Goal: Communication & Community: Answer question/provide support

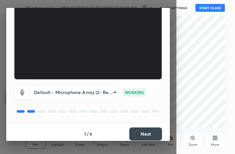
scroll to position [61, 0]
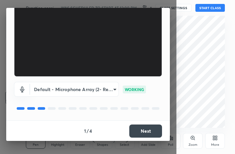
click at [149, 137] on button "Next" at bounding box center [145, 131] width 33 height 13
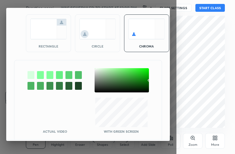
drag, startPoint x: 39, startPoint y: 29, endPoint x: 42, endPoint y: 33, distance: 5.9
click at [38, 28] on img at bounding box center [48, 29] width 37 height 21
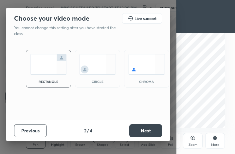
click at [154, 131] on button "Next" at bounding box center [145, 130] width 33 height 13
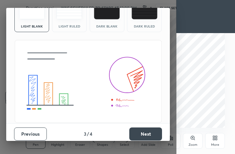
scroll to position [42, 0]
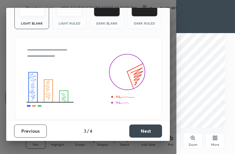
click at [145, 127] on button "Next" at bounding box center [145, 131] width 33 height 13
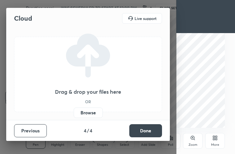
scroll to position [0, 0]
click at [150, 129] on button "Done" at bounding box center [145, 130] width 33 height 13
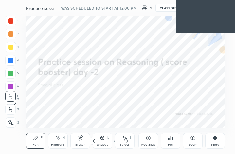
click at [114, 139] on div "/" at bounding box center [114, 141] width 2 height 4
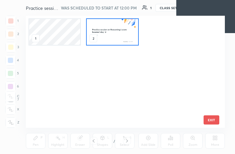
scroll to position [110, 196]
click at [107, 35] on img "grid" at bounding box center [112, 32] width 51 height 26
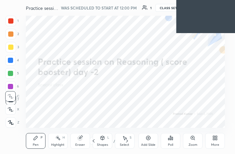
click at [107, 35] on img "grid" at bounding box center [112, 32] width 51 height 26
click at [215, 142] on div "More" at bounding box center [215, 141] width 20 height 16
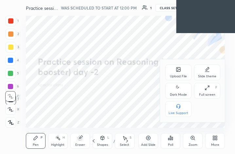
click at [182, 73] on div "Upload File" at bounding box center [178, 73] width 26 height 16
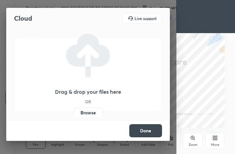
click at [88, 112] on label "Browse" at bounding box center [88, 112] width 29 height 10
click at [74, 112] on input "Browse" at bounding box center [74, 112] width 0 height 10
click at [87, 111] on label "Browse" at bounding box center [88, 112] width 29 height 10
click at [74, 111] on input "Browse" at bounding box center [74, 112] width 0 height 10
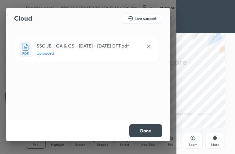
click at [144, 131] on button "Done" at bounding box center [145, 130] width 33 height 13
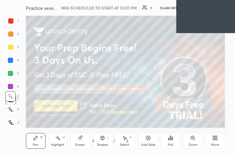
click at [114, 141] on div "/" at bounding box center [114, 141] width 2 height 4
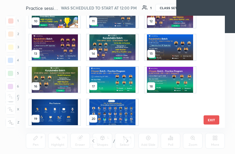
scroll to position [115, 0]
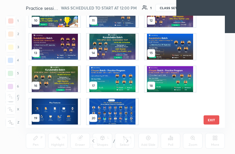
click at [113, 105] on img "grid" at bounding box center [112, 112] width 51 height 26
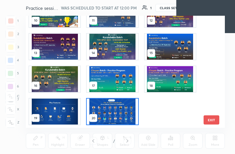
click at [113, 105] on img "grid" at bounding box center [112, 112] width 51 height 26
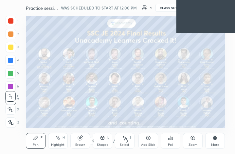
click at [113, 105] on img "grid" at bounding box center [112, 112] width 51 height 26
click at [217, 140] on icon at bounding box center [217, 139] width 2 height 2
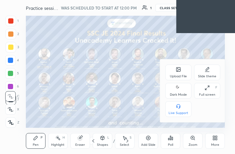
click at [184, 72] on div "Upload File" at bounding box center [178, 73] width 26 height 16
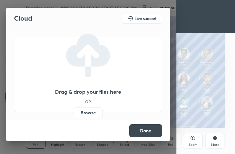
click at [92, 115] on label "Browse" at bounding box center [88, 112] width 29 height 10
click at [74, 115] on input "Browse" at bounding box center [74, 112] width 0 height 10
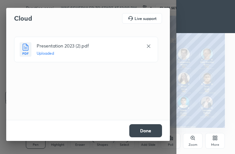
click at [150, 133] on button "Done" at bounding box center [145, 130] width 33 height 13
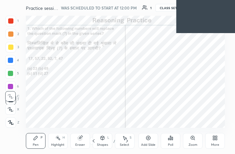
click at [114, 140] on div "/" at bounding box center [114, 141] width 2 height 4
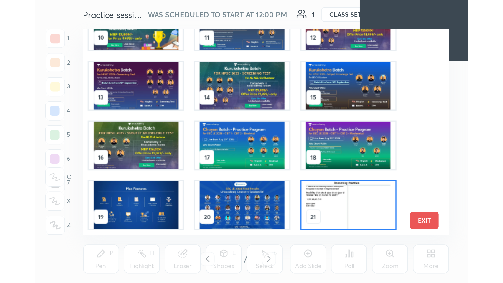
scroll to position [0, 0]
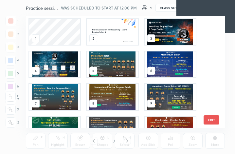
click at [122, 34] on img "grid" at bounding box center [112, 32] width 51 height 26
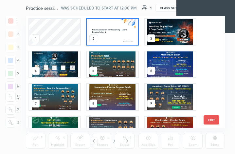
click at [122, 34] on img "grid" at bounding box center [112, 32] width 51 height 26
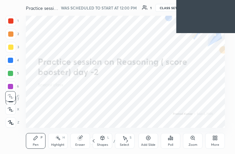
click at [216, 141] on div "More" at bounding box center [215, 141] width 20 height 16
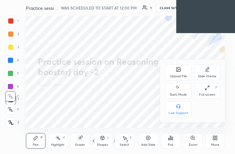
click at [211, 94] on div "Full screen" at bounding box center [207, 94] width 16 height 3
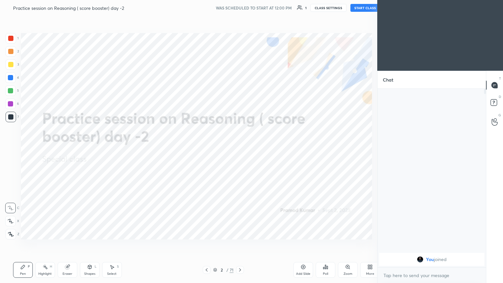
scroll to position [32522, 32412]
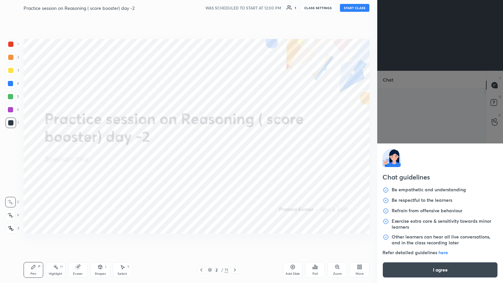
click at [235, 154] on body "1 2 3 4 5 6 7 C X Z C X Z E E Erase all H H Practice session on Reasoning ( sco…" at bounding box center [251, 141] width 503 height 283
click at [235, 154] on button "I agree" at bounding box center [440, 270] width 115 height 16
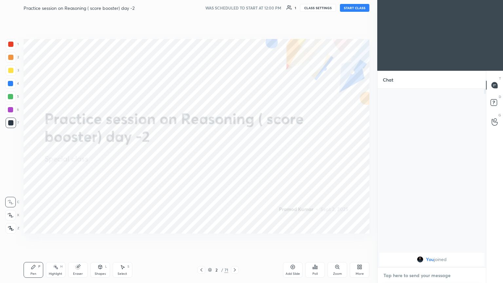
paste textarea "[URL][DOMAIN_NAME]"
click at [235, 154] on textarea "[URL][DOMAIN_NAME]" at bounding box center [425, 275] width 85 height 10
type textarea "[URL][DOMAIN_NAME]"
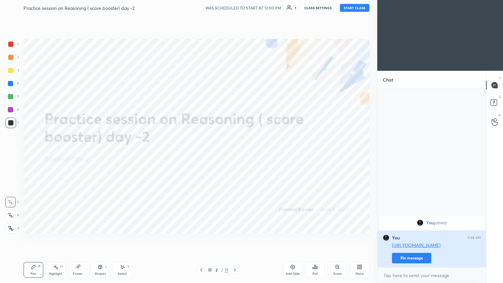
click at [235, 154] on button "Pin message" at bounding box center [411, 258] width 39 height 10
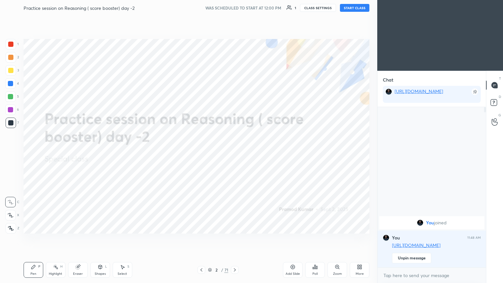
click at [209, 154] on icon at bounding box center [210, 270] width 4 height 4
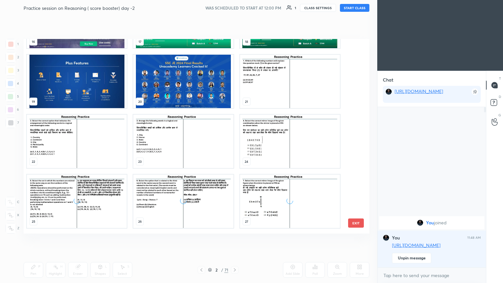
scroll to position [360, 0]
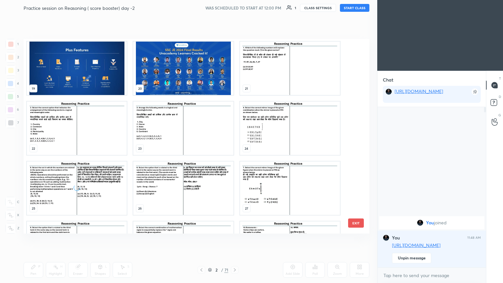
click at [235, 80] on img "grid" at bounding box center [290, 68] width 100 height 53
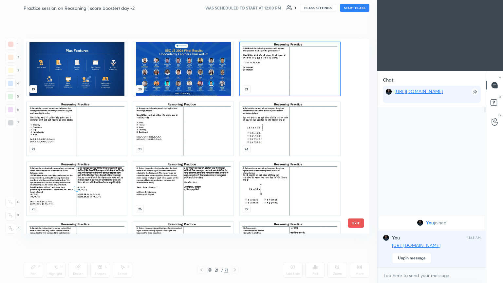
click at [235, 80] on div "19 20 21 22 23 24 25 26 27 28 29 30 31 32 33" at bounding box center [191, 136] width 335 height 195
click at [235, 80] on img "grid" at bounding box center [290, 68] width 100 height 53
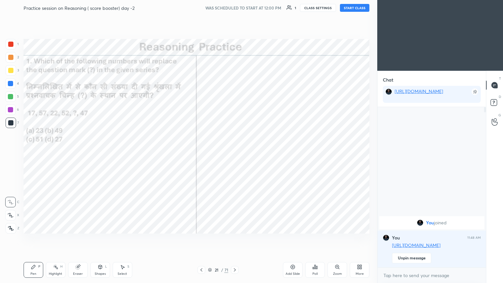
click at [235, 80] on img "grid" at bounding box center [290, 68] width 100 height 53
click at [209, 154] on icon at bounding box center [210, 270] width 4 height 4
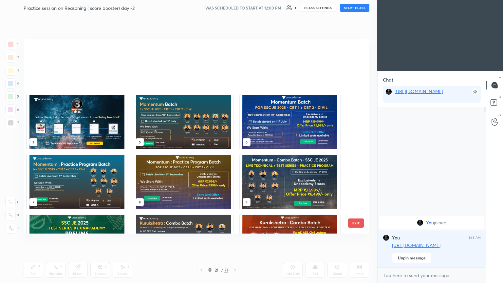
scroll to position [0, 0]
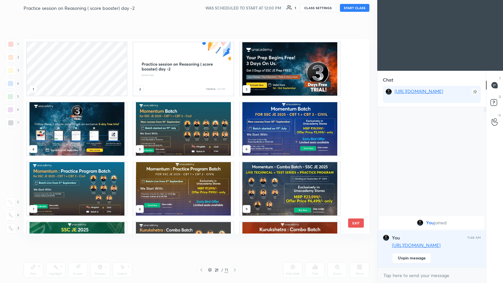
click at [175, 69] on img "grid" at bounding box center [183, 68] width 100 height 53
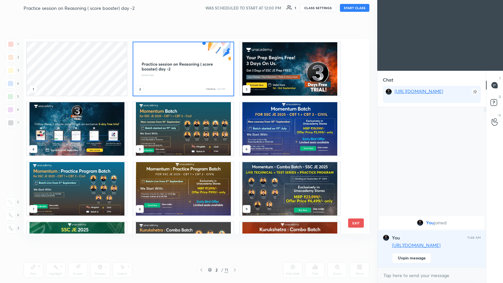
click at [175, 69] on img "grid" at bounding box center [183, 68] width 100 height 53
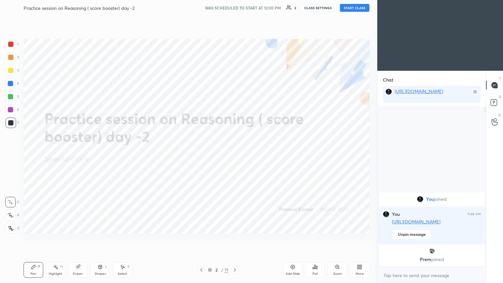
click at [235, 8] on button "START CLASS" at bounding box center [354, 8] width 29 height 8
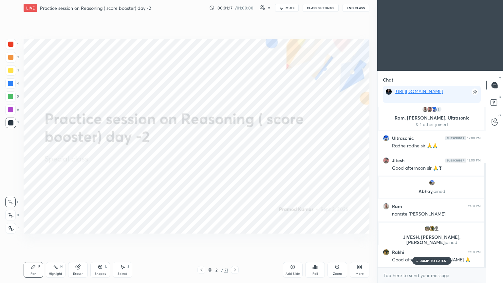
scroll to position [85, 0]
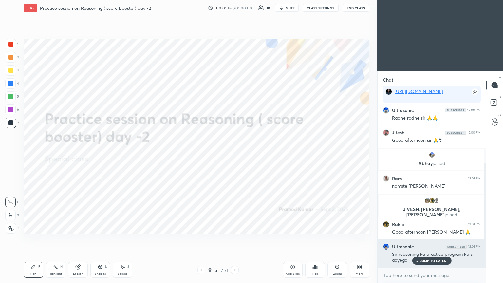
click at [235, 154] on p "JUMP TO LATEST" at bounding box center [434, 261] width 28 height 4
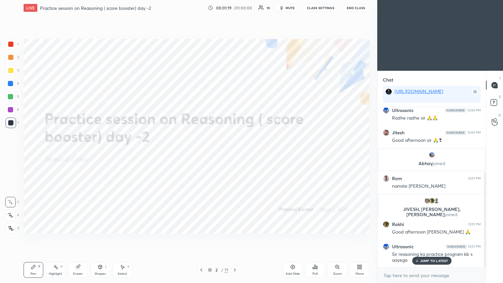
scroll to position [109, 0]
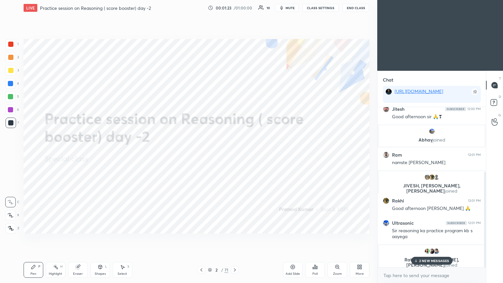
click at [235, 154] on p "2 NEW MESSAGES" at bounding box center [434, 261] width 30 height 4
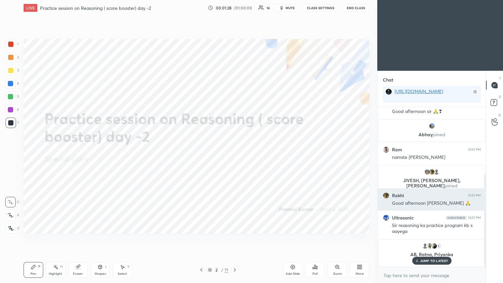
scroll to position [114, 0]
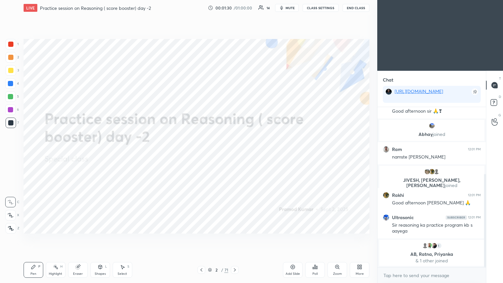
click at [235, 154] on div at bounding box center [235, 270] width 8 height 8
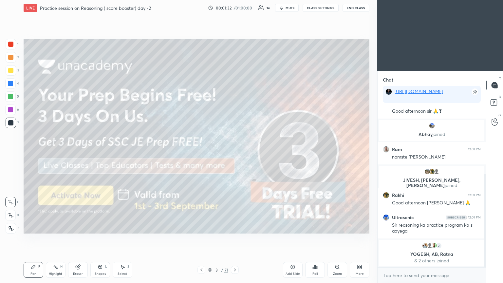
scroll to position [136, 0]
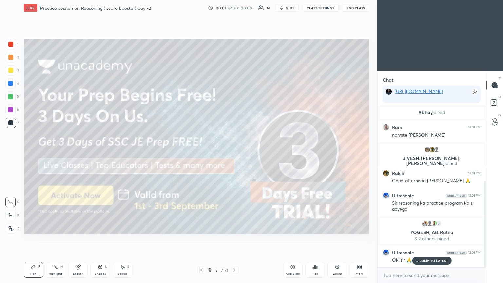
click at [10, 71] on div at bounding box center [10, 70] width 5 height 5
click at [9, 154] on icon at bounding box center [11, 228] width 6 height 5
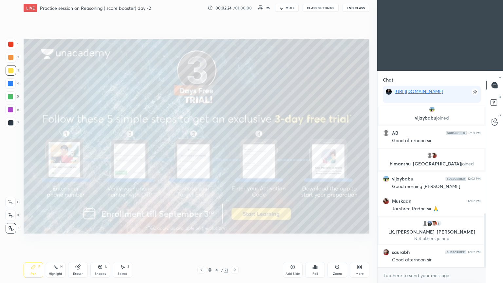
scroll to position [314, 0]
click at [235, 154] on icon at bounding box center [234, 269] width 5 height 5
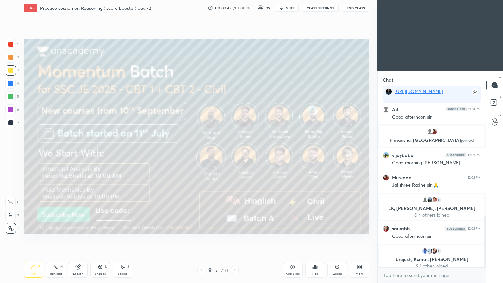
scroll to position [343, 0]
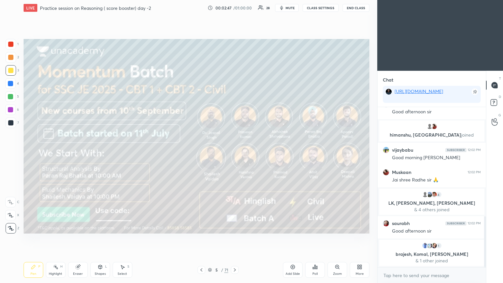
click at [234, 154] on icon at bounding box center [234, 269] width 5 height 5
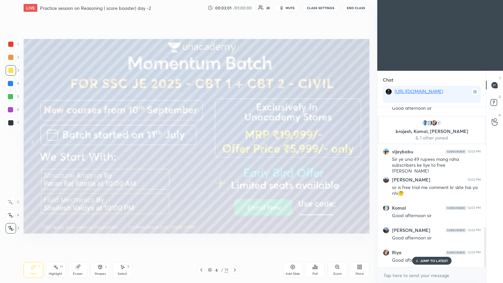
scroll to position [501, 0]
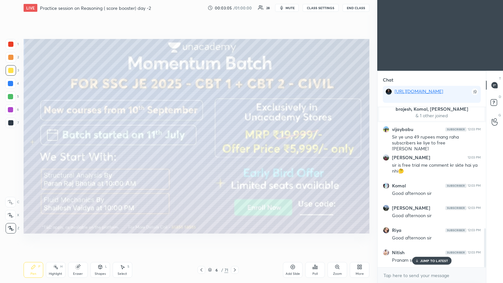
click at [235, 154] on p "JUMP TO LATEST" at bounding box center [434, 261] width 28 height 4
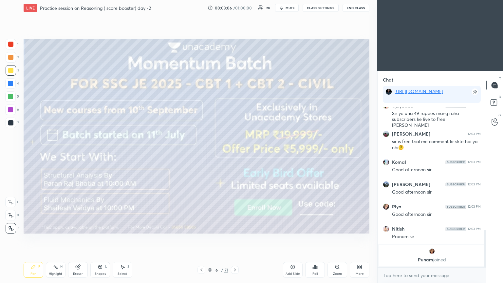
click at [233, 154] on div "Pen P Highlight H Eraser Shapes L Select S 6 / 71 Add Slide Poll Zoom More" at bounding box center [197, 270] width 346 height 26
click at [235, 154] on icon at bounding box center [234, 269] width 5 height 5
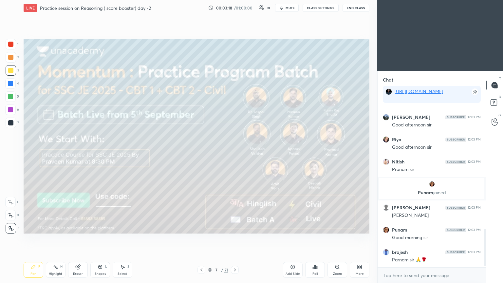
scroll to position [534, 0]
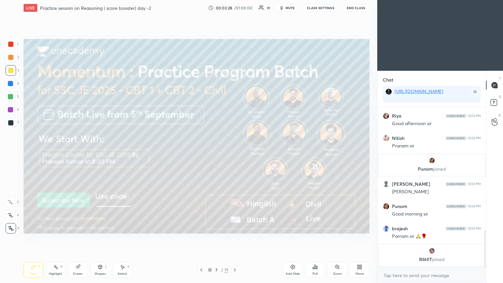
click at [235, 154] on icon at bounding box center [234, 269] width 5 height 5
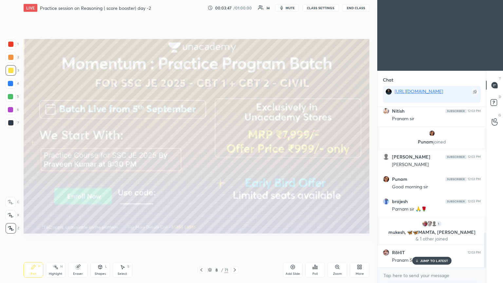
scroll to position [579, 0]
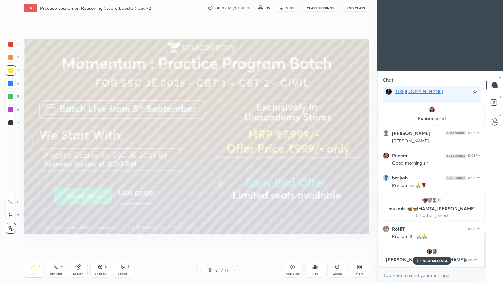
click at [235, 154] on p "1 NEW MESSAGE" at bounding box center [434, 261] width 28 height 4
click at [234, 154] on icon at bounding box center [234, 269] width 5 height 5
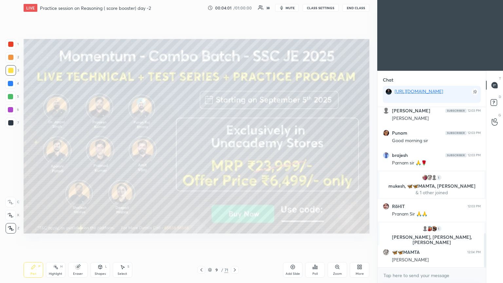
scroll to position [592, 0]
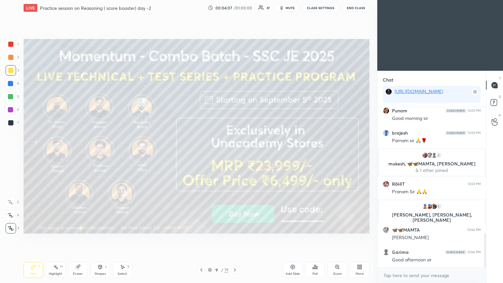
click at [235, 154] on icon at bounding box center [234, 269] width 5 height 5
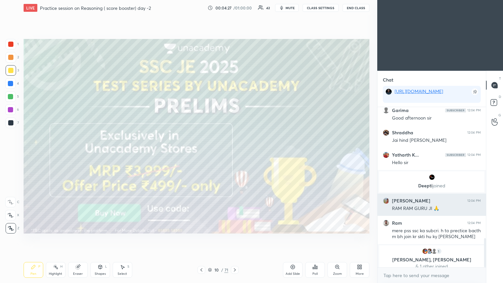
scroll to position [721, 0]
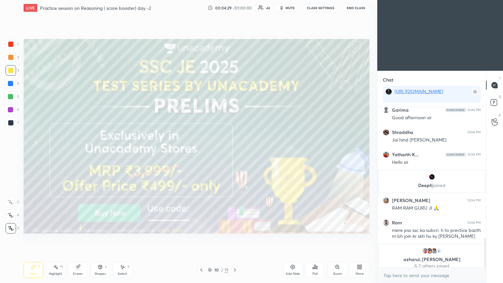
click at [233, 154] on icon at bounding box center [234, 269] width 5 height 5
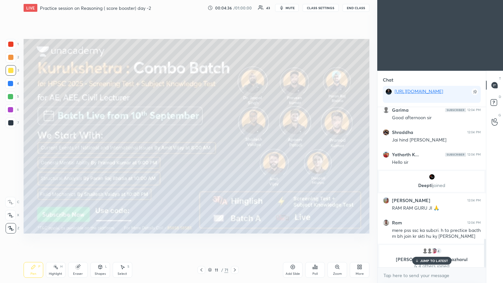
scroll to position [743, 0]
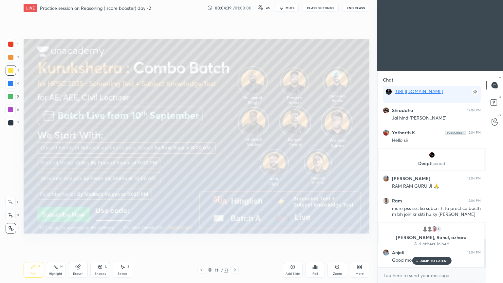
click at [235, 154] on icon at bounding box center [234, 269] width 5 height 5
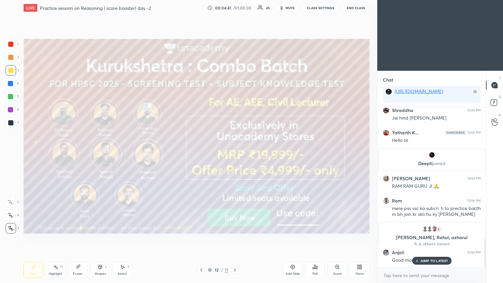
click at [235, 154] on icon at bounding box center [234, 269] width 5 height 5
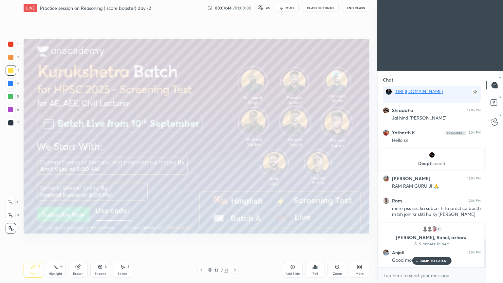
click at [233, 154] on div at bounding box center [235, 270] width 8 height 8
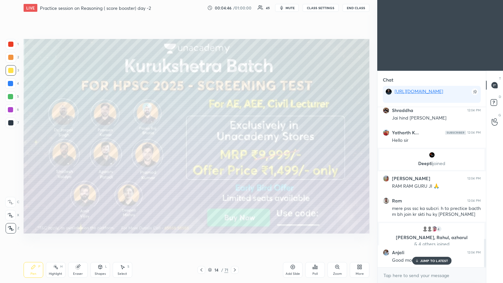
click at [235, 154] on icon at bounding box center [235, 269] width 2 height 3
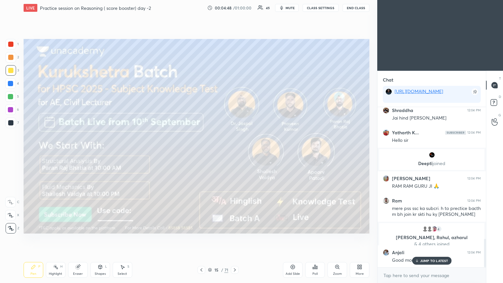
scroll to position [767, 0]
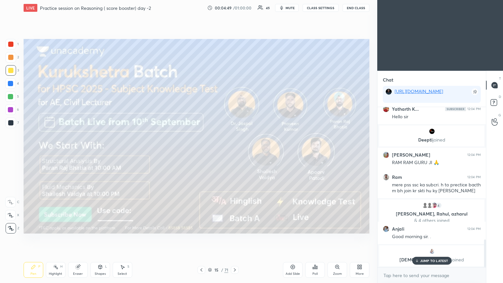
click at [235, 154] on icon at bounding box center [235, 269] width 2 height 3
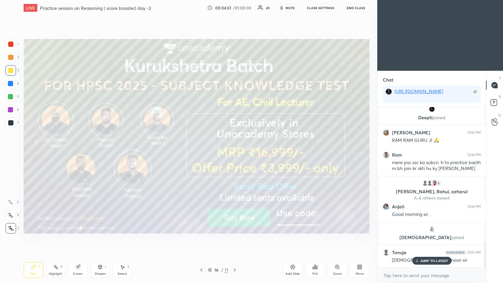
scroll to position [811, 0]
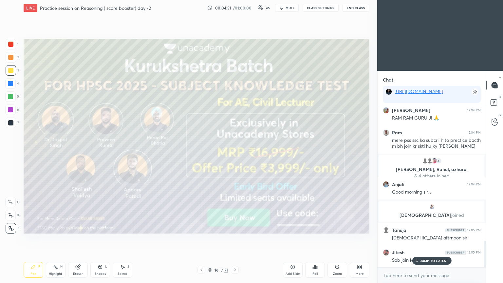
click at [233, 154] on icon at bounding box center [234, 269] width 5 height 5
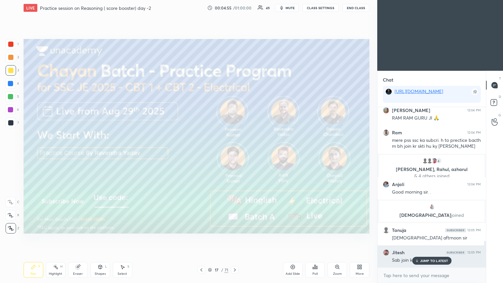
click at [235, 154] on p "JUMP TO LATEST" at bounding box center [434, 261] width 28 height 4
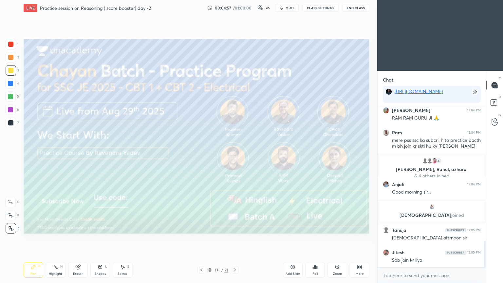
click at [235, 154] on icon at bounding box center [234, 269] width 5 height 5
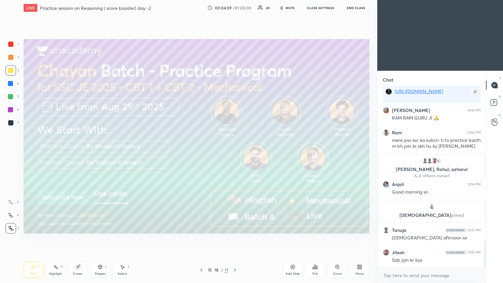
scroll to position [833, 0]
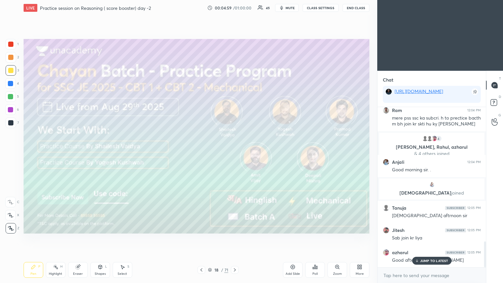
click at [235, 154] on icon at bounding box center [234, 269] width 5 height 5
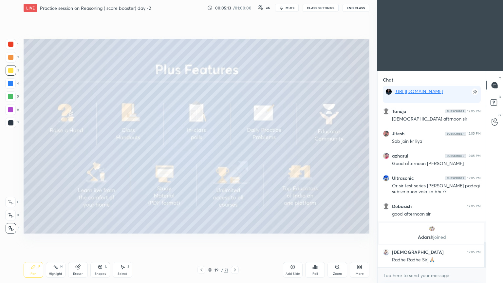
scroll to position [845, 0]
click at [235, 154] on icon at bounding box center [234, 269] width 5 height 5
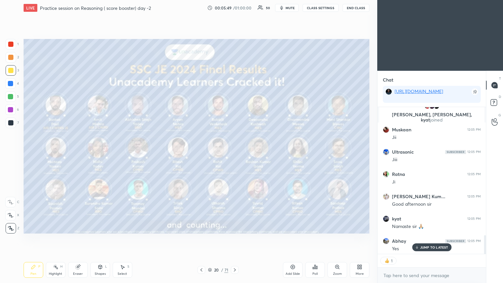
scroll to position [1001, 0]
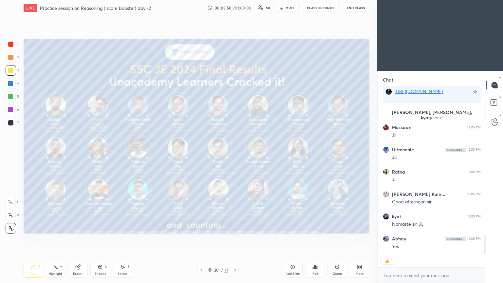
click at [235, 154] on div "20 / 71" at bounding box center [218, 270] width 130 height 8
drag, startPoint x: 236, startPoint y: 271, endPoint x: 201, endPoint y: 237, distance: 49.1
click at [235, 154] on icon at bounding box center [234, 269] width 5 height 5
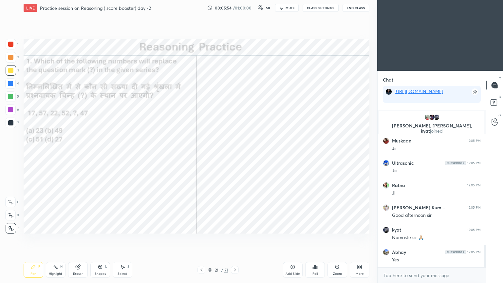
scroll to position [1010, 0]
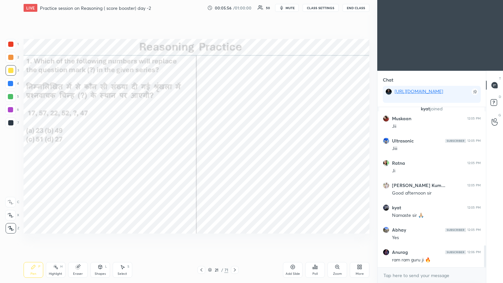
click at [235, 154] on div "Poll" at bounding box center [315, 270] width 20 height 16
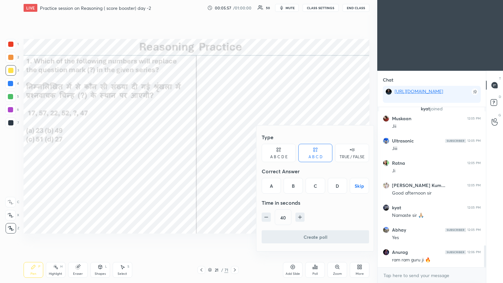
click at [235, 154] on div "D" at bounding box center [337, 186] width 19 height 16
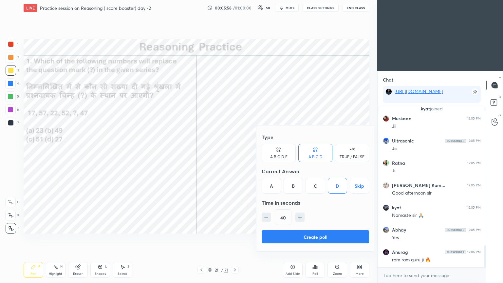
click at [235, 154] on button "Create poll" at bounding box center [315, 236] width 107 height 13
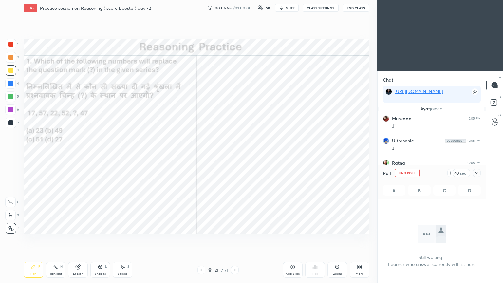
scroll to position [0, 0]
click at [235, 154] on icon at bounding box center [476, 172] width 5 height 5
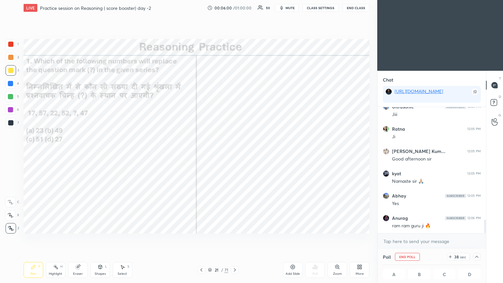
scroll to position [0, 2]
click at [13, 45] on div at bounding box center [10, 44] width 5 height 5
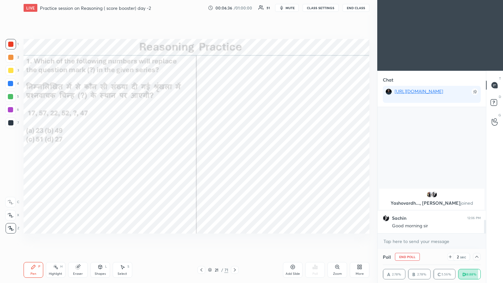
scroll to position [1041, 0]
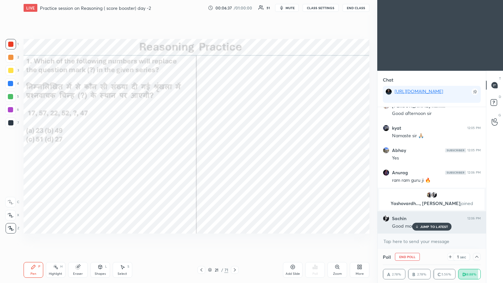
click at [235, 154] on p "JUMP TO LATEST" at bounding box center [434, 227] width 28 height 4
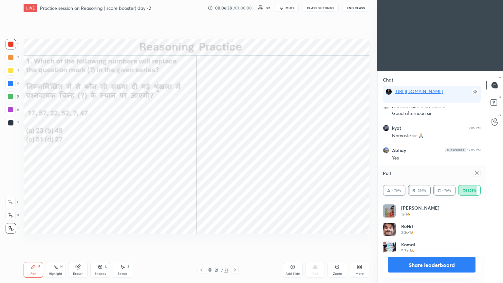
scroll to position [0, 0]
click at [235, 154] on div "Poll A 4.76% B 7.14% C 4.76% D 83.33%" at bounding box center [432, 182] width 108 height 34
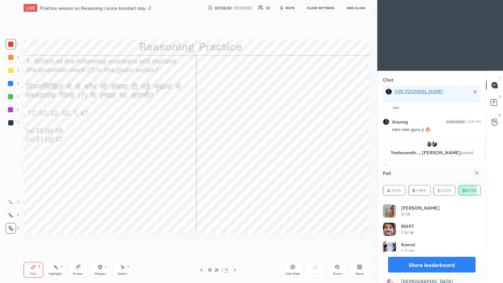
click at [235, 154] on icon at bounding box center [476, 172] width 5 height 5
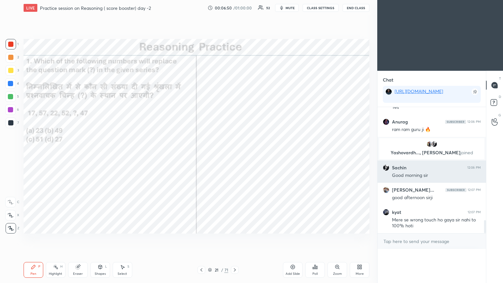
scroll to position [0, 2]
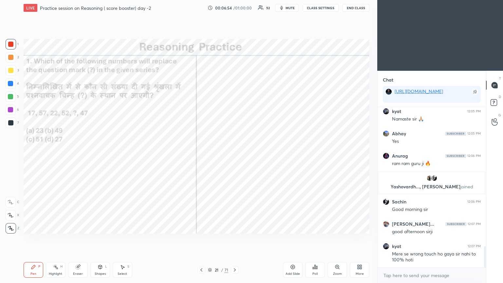
click at [9, 97] on div at bounding box center [10, 96] width 5 height 5
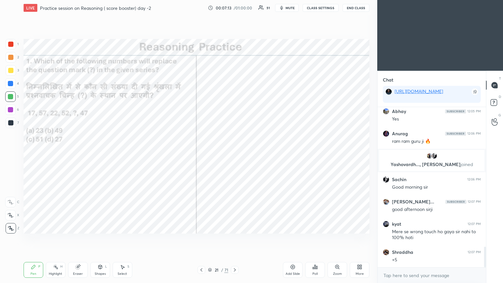
click at [235, 154] on icon at bounding box center [234, 269] width 5 height 5
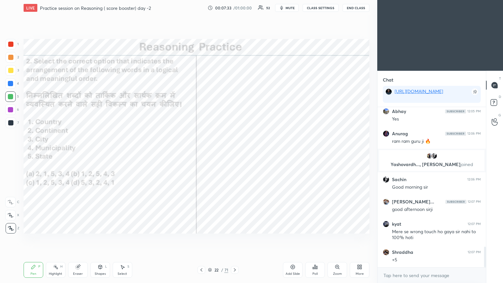
click at [235, 154] on icon at bounding box center [315, 266] width 5 height 5
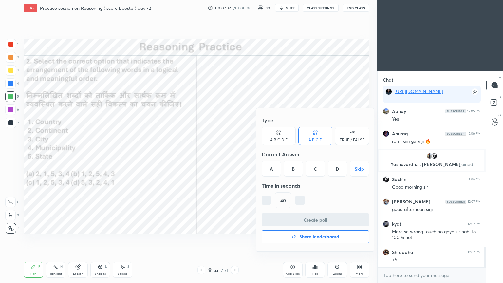
click at [235, 154] on div "A" at bounding box center [271, 169] width 19 height 16
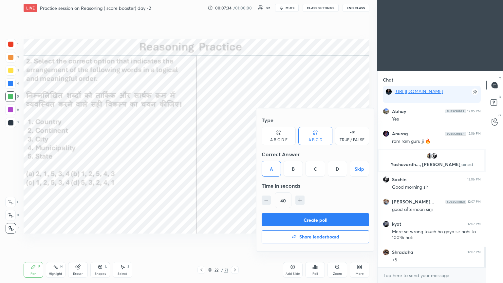
click at [235, 154] on button "Create poll" at bounding box center [315, 219] width 107 height 13
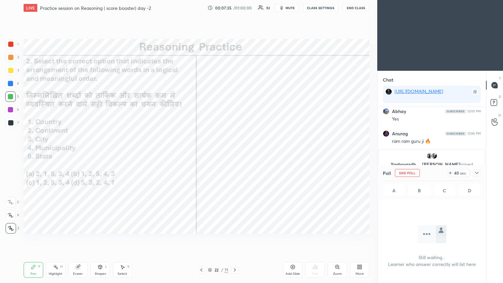
scroll to position [85, 106]
click at [235, 154] on icon at bounding box center [476, 172] width 5 height 5
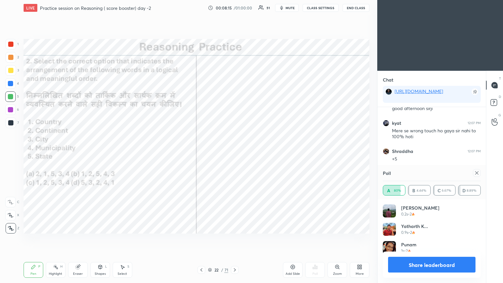
scroll to position [76, 96]
click at [235, 154] on icon at bounding box center [476, 172] width 5 height 5
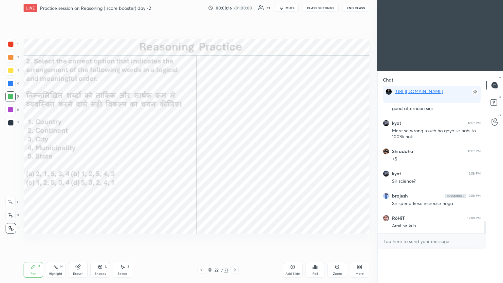
scroll to position [132, 106]
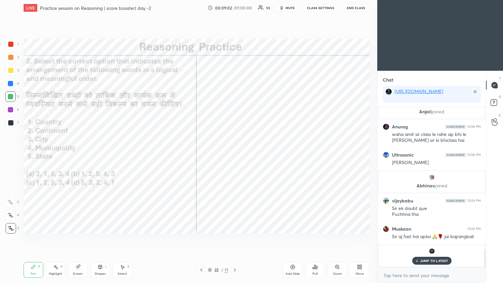
click at [235, 154] on p "JUMP TO LATEST" at bounding box center [434, 261] width 28 height 4
click at [235, 154] on icon at bounding box center [234, 269] width 5 height 5
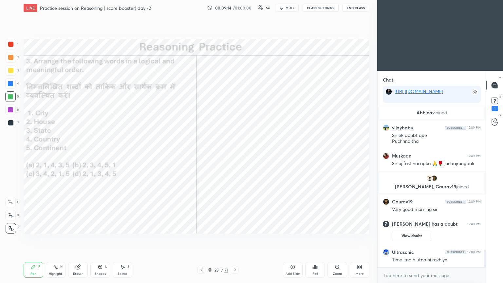
click at [235, 154] on div "Poll" at bounding box center [315, 270] width 20 height 16
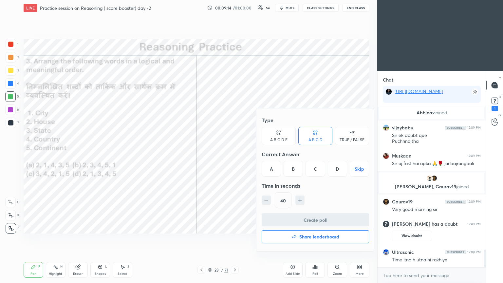
click at [235, 154] on div "D" at bounding box center [337, 169] width 19 height 16
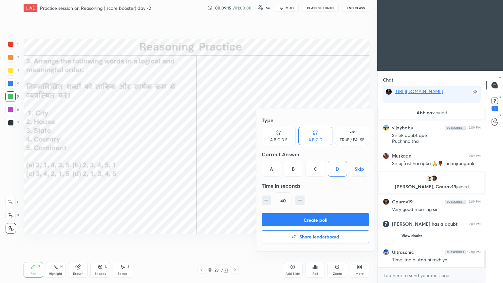
click at [235, 154] on button "Create poll" at bounding box center [315, 219] width 107 height 13
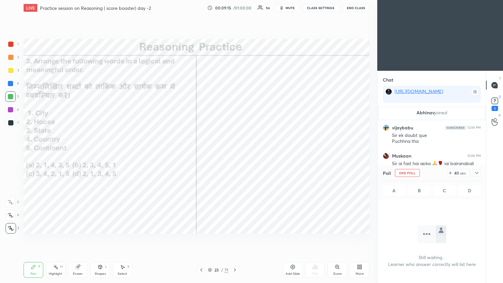
scroll to position [2, 2]
click at [235, 154] on icon at bounding box center [476, 172] width 5 height 5
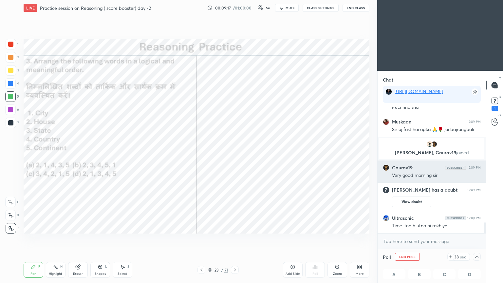
scroll to position [0, 2]
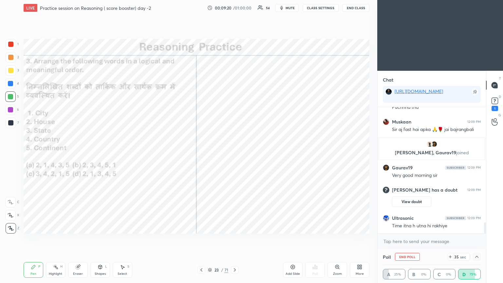
click at [235, 154] on button "View doubt" at bounding box center [411, 202] width 39 height 10
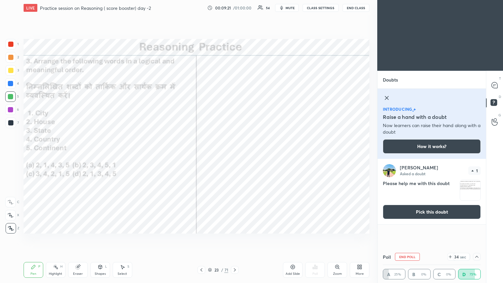
click at [235, 154] on button "Pick this doubt" at bounding box center [432, 212] width 98 height 14
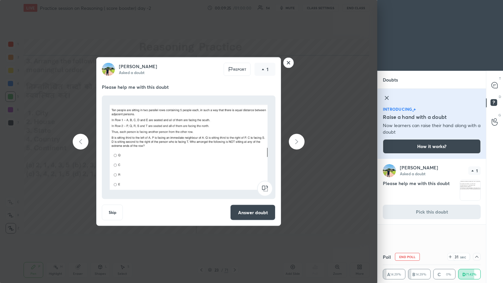
click at [235, 64] on rect at bounding box center [289, 63] width 10 height 10
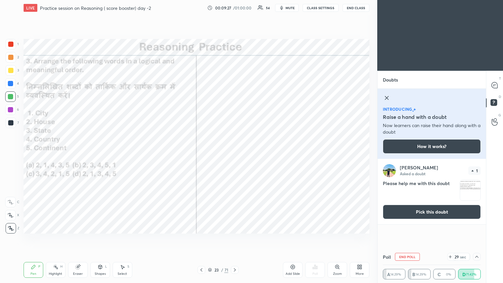
click at [235, 154] on button "Pick this doubt" at bounding box center [432, 212] width 98 height 14
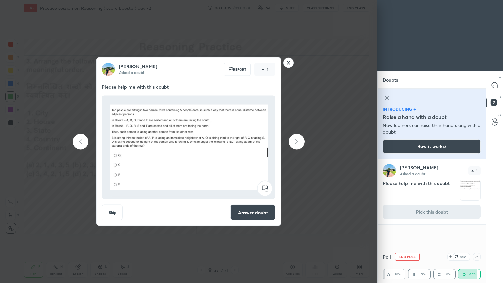
click at [212, 140] on img at bounding box center [189, 147] width 158 height 98
click at [235, 86] on icon at bounding box center [493, 86] width 1 height 0
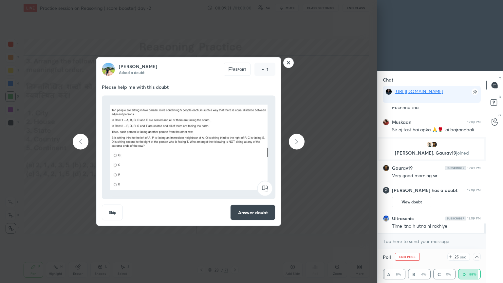
scroll to position [1469, 0]
click at [235, 63] on rect at bounding box center [289, 63] width 10 height 10
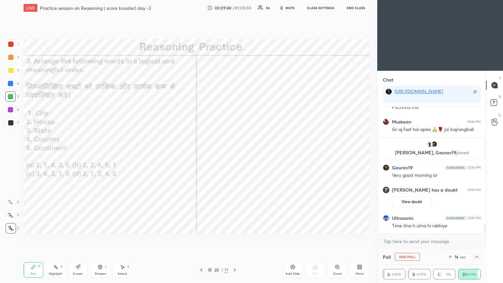
click at [235, 154] on icon at bounding box center [476, 256] width 5 height 5
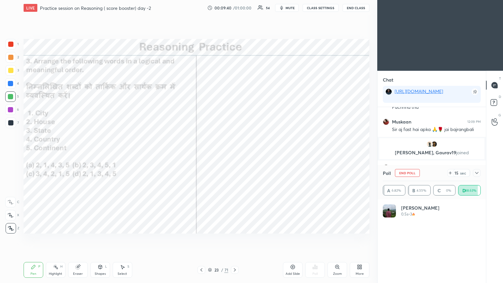
scroll to position [23, 96]
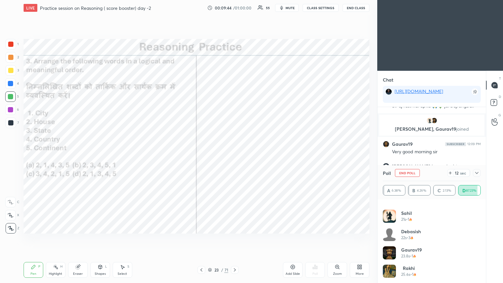
click at [235, 154] on icon at bounding box center [476, 173] width 3 height 2
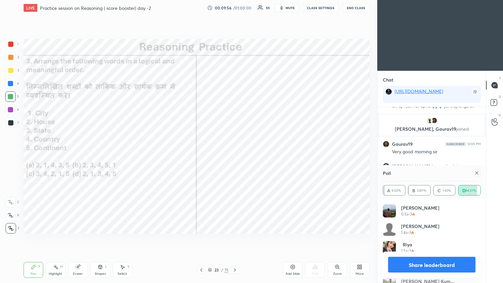
click at [235, 154] on icon at bounding box center [476, 172] width 5 height 5
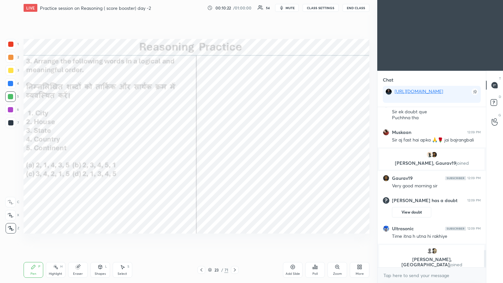
click at [235, 154] on icon at bounding box center [235, 269] width 2 height 3
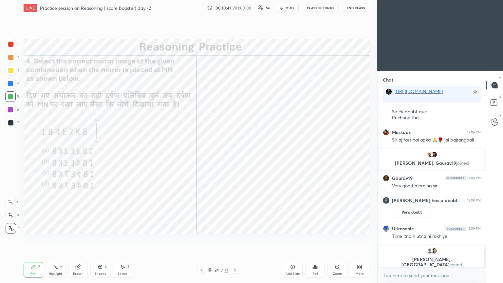
click at [235, 154] on div "Poll" at bounding box center [315, 270] width 20 height 16
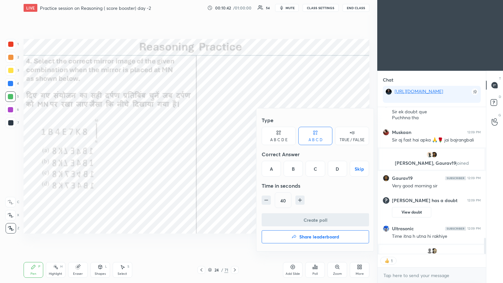
click at [235, 154] on div "D" at bounding box center [337, 169] width 19 height 16
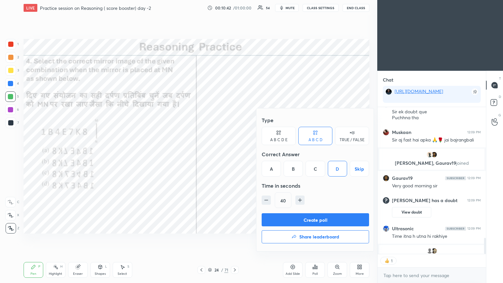
click at [235, 154] on button "Create poll" at bounding box center [315, 219] width 107 height 13
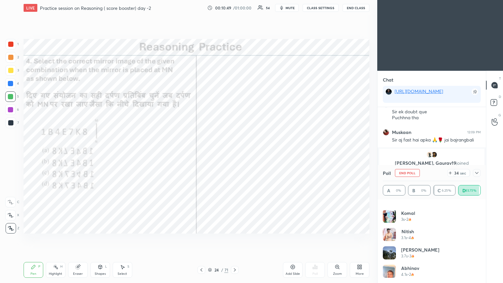
click at [235, 154] on icon at bounding box center [476, 172] width 5 height 5
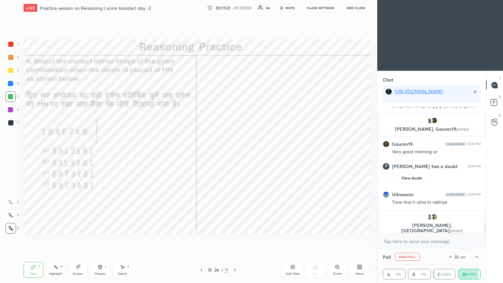
scroll to position [1364, 0]
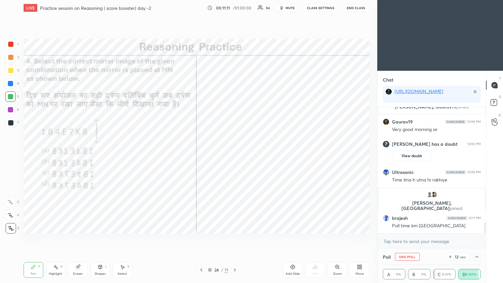
click at [235, 154] on icon at bounding box center [476, 256] width 5 height 5
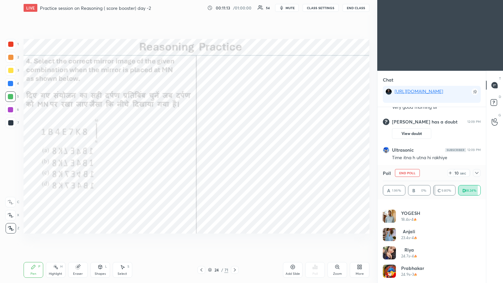
click at [235, 154] on icon at bounding box center [476, 173] width 3 height 2
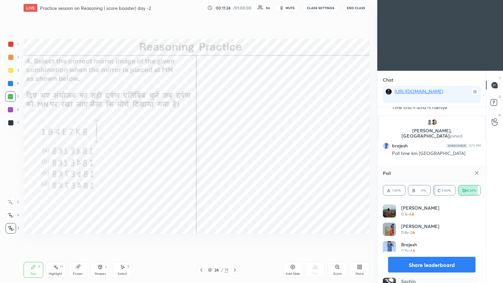
click at [235, 154] on icon at bounding box center [476, 172] width 5 height 5
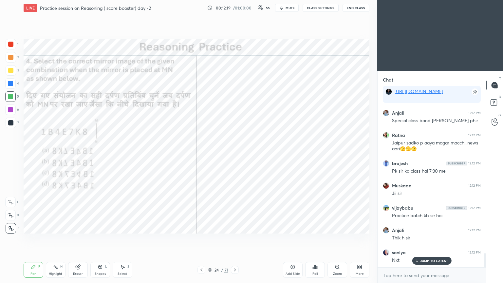
click at [235, 154] on div at bounding box center [235, 270] width 8 height 8
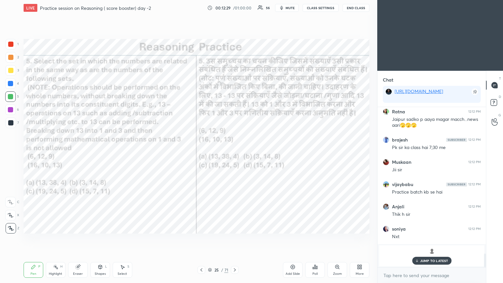
scroll to position [1706, 0]
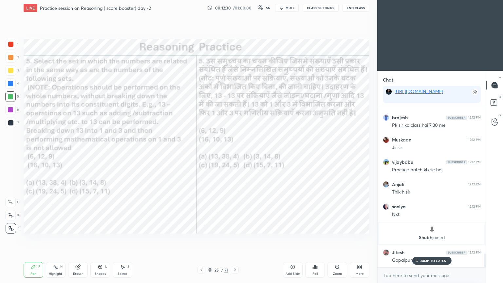
click at [235, 154] on div "Poll" at bounding box center [315, 270] width 20 height 16
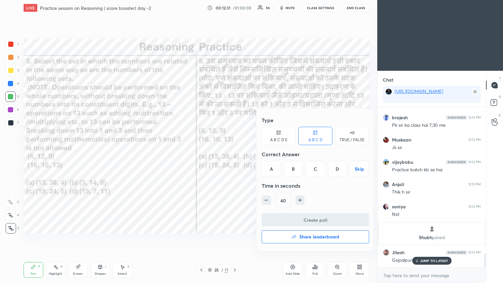
click at [235, 154] on div "D" at bounding box center [337, 169] width 19 height 16
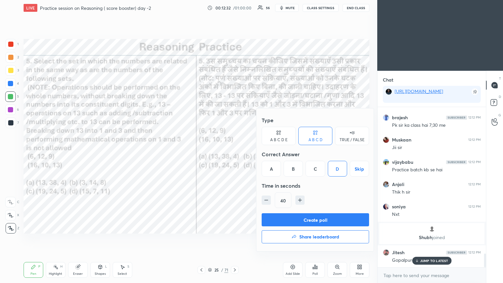
click at [235, 154] on button "Create poll" at bounding box center [315, 219] width 107 height 13
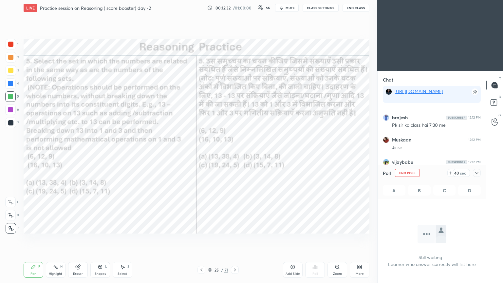
scroll to position [70, 106]
click at [235, 154] on icon at bounding box center [476, 172] width 5 height 5
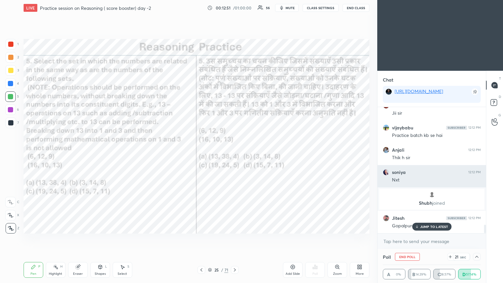
scroll to position [1764, 0]
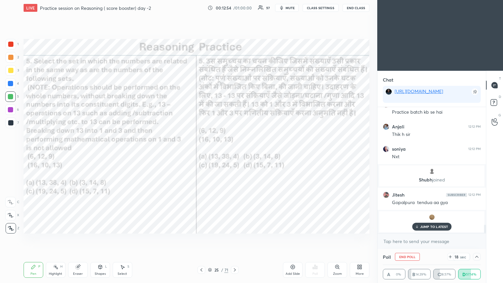
click at [235, 154] on p "JUMP TO LATEST" at bounding box center [434, 227] width 28 height 4
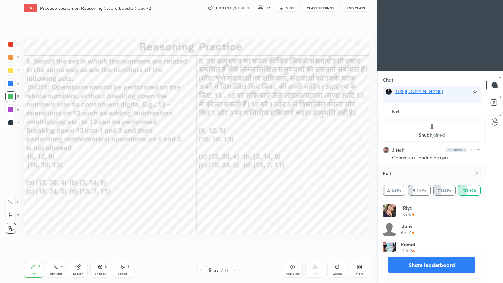
scroll to position [2, 2]
click at [235, 154] on icon at bounding box center [476, 172] width 5 height 5
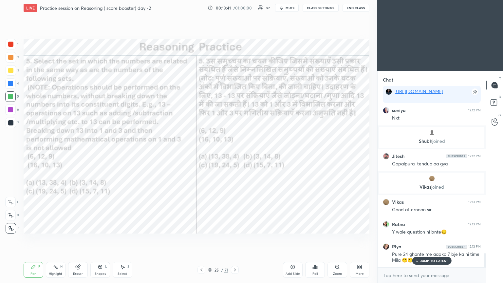
scroll to position [1672, 0]
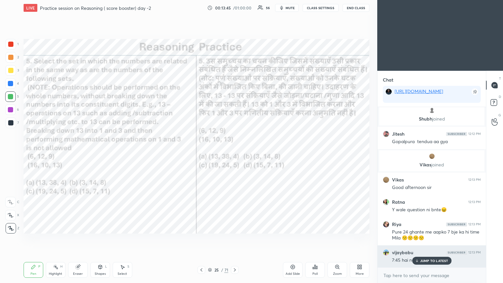
click at [235, 154] on div "JUMP TO LATEST" at bounding box center [431, 261] width 39 height 8
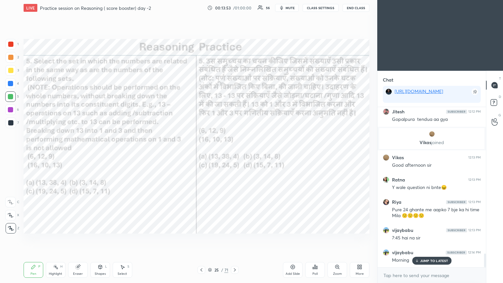
scroll to position [1717, 0]
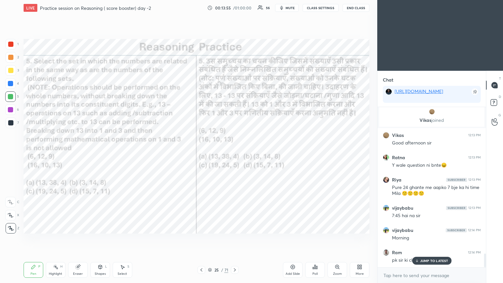
click at [235, 154] on p "JUMP TO LATEST" at bounding box center [434, 261] width 28 height 4
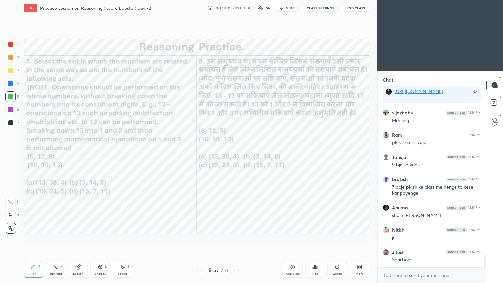
scroll to position [1858, 0]
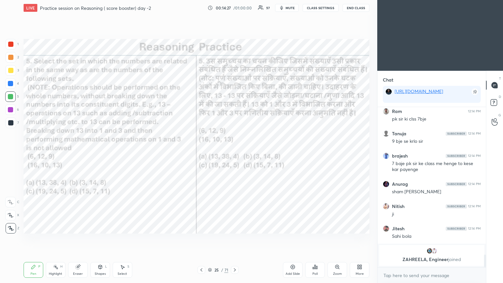
click at [235, 154] on icon at bounding box center [234, 269] width 5 height 5
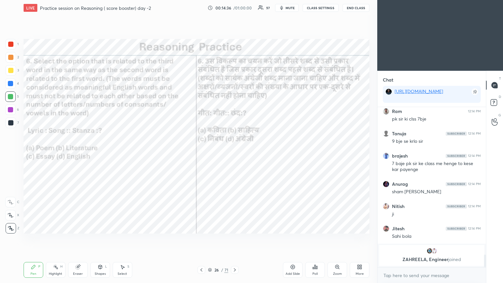
click at [235, 154] on div "Poll" at bounding box center [315, 270] width 20 height 16
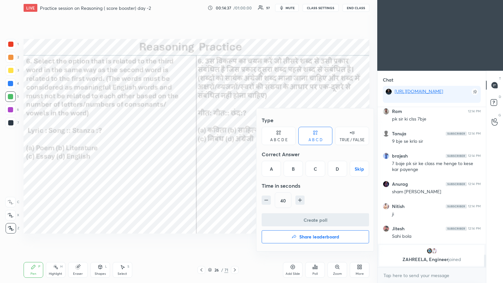
click at [235, 154] on div "A" at bounding box center [271, 169] width 19 height 16
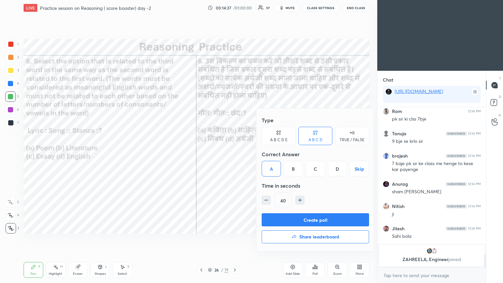
scroll to position [1820, 0]
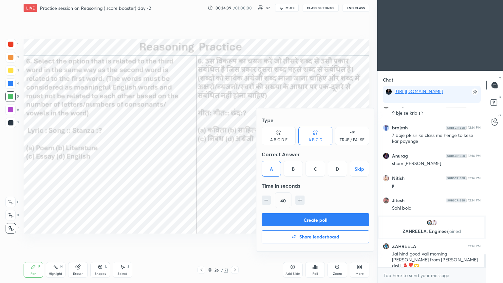
click at [235, 154] on button "Create poll" at bounding box center [315, 219] width 107 height 13
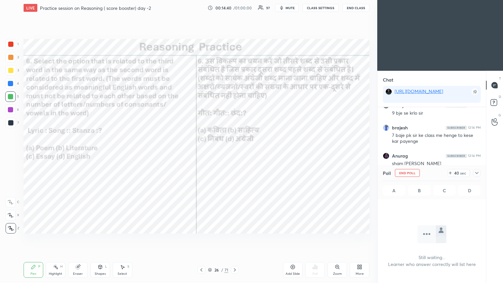
scroll to position [2, 2]
click at [235, 154] on icon at bounding box center [476, 172] width 5 height 5
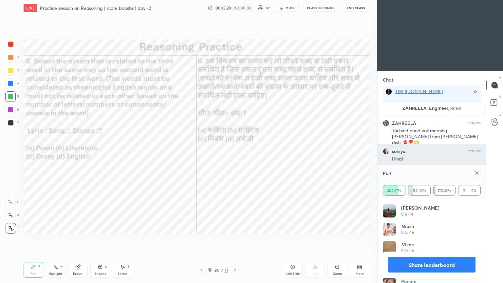
scroll to position [76, 96]
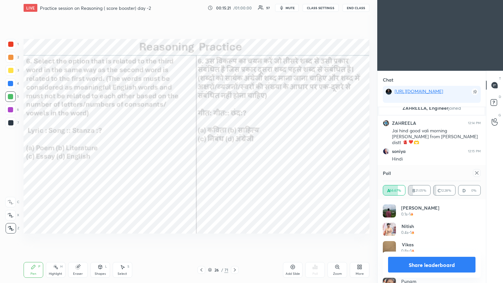
click at [235, 154] on div at bounding box center [477, 173] width 8 height 8
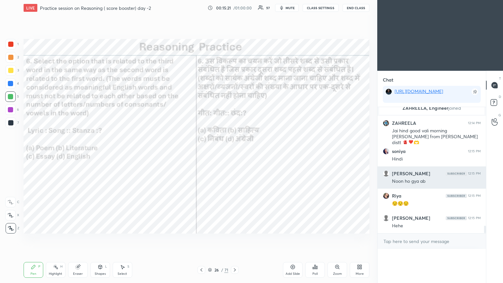
scroll to position [1918, 0]
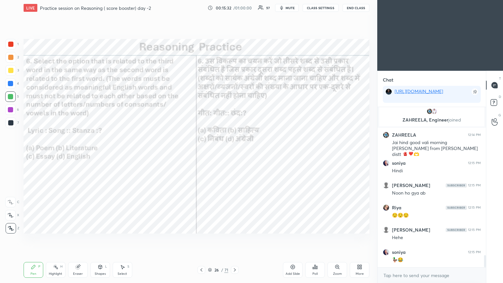
click at [235, 154] on icon at bounding box center [234, 269] width 5 height 5
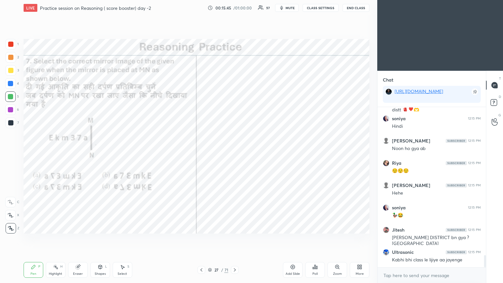
scroll to position [1998, 0]
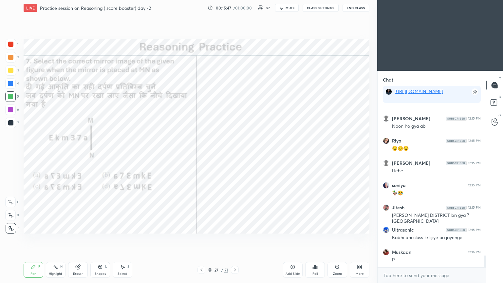
click at [235, 154] on div "Poll" at bounding box center [315, 270] width 20 height 16
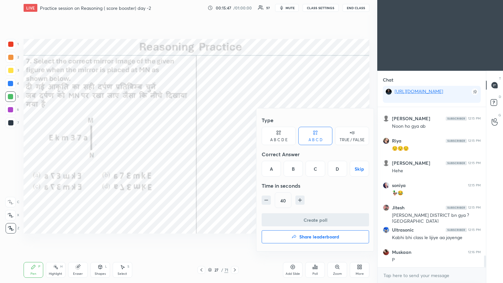
scroll to position [2021, 0]
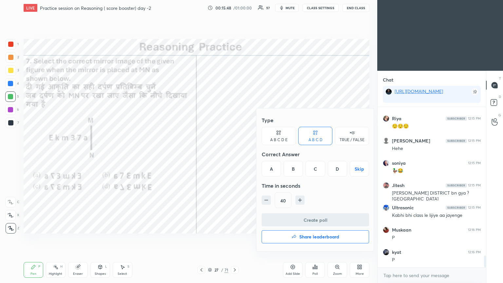
click at [235, 154] on div "C" at bounding box center [315, 169] width 19 height 16
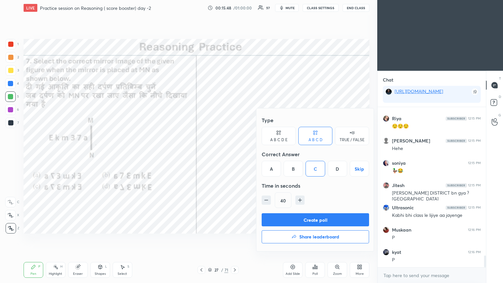
click at [235, 154] on button "Create poll" at bounding box center [315, 219] width 107 height 13
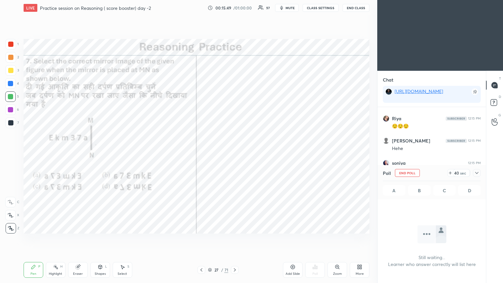
scroll to position [2, 2]
click at [235, 154] on icon at bounding box center [476, 172] width 5 height 5
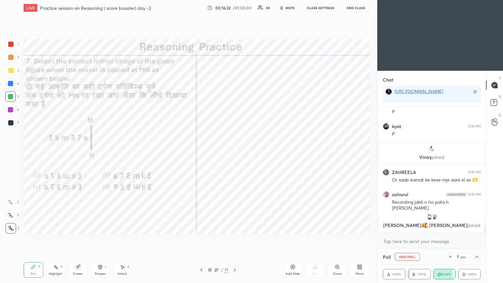
scroll to position [2065, 0]
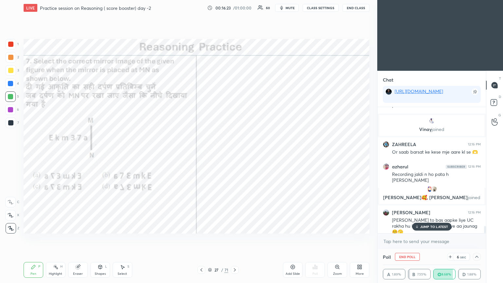
click at [235, 154] on div "JUMP TO LATEST" at bounding box center [431, 227] width 39 height 8
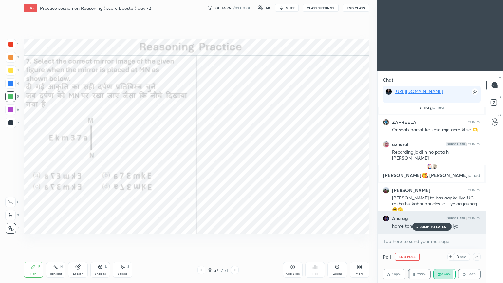
click at [235, 154] on p "JUMP TO LATEST" at bounding box center [434, 227] width 28 height 4
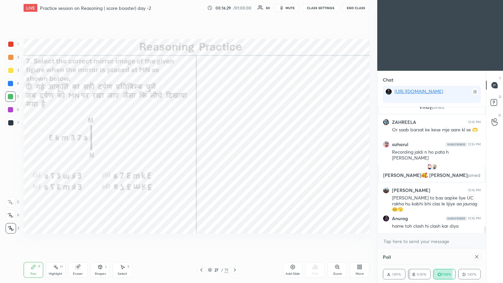
scroll to position [31, 96]
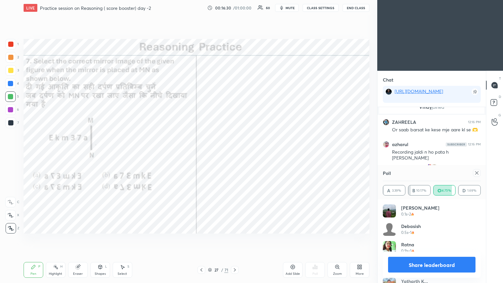
click at [235, 154] on icon at bounding box center [476, 172] width 5 height 5
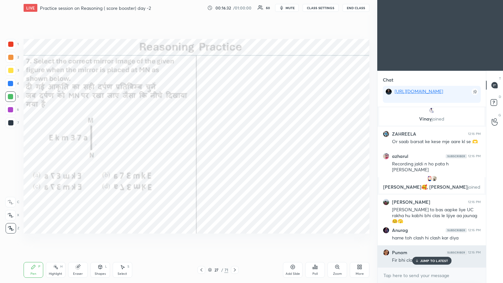
click at [235, 154] on p "JUMP TO LATEST" at bounding box center [434, 261] width 28 height 4
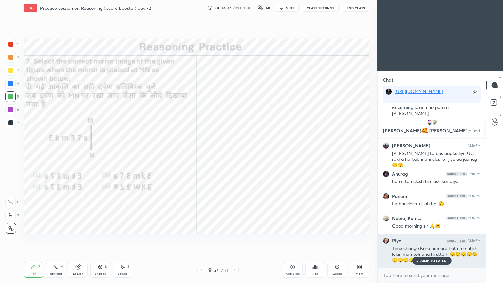
click at [235, 154] on p "JUMP TO LATEST" at bounding box center [434, 261] width 28 height 4
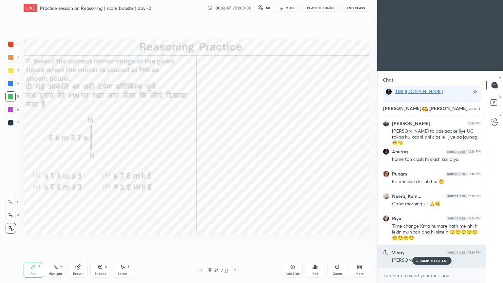
click at [235, 154] on p "JUMP TO LATEST" at bounding box center [434, 261] width 28 height 4
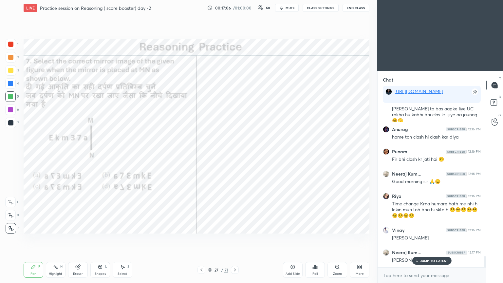
click at [235, 154] on icon at bounding box center [234, 269] width 5 height 5
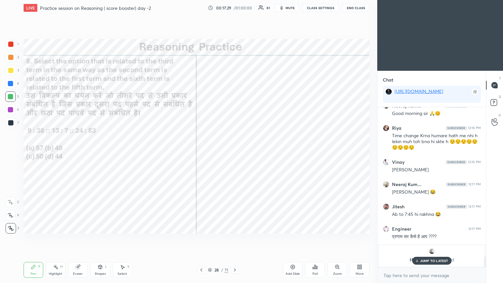
click at [235, 154] on div "Poll" at bounding box center [315, 270] width 20 height 16
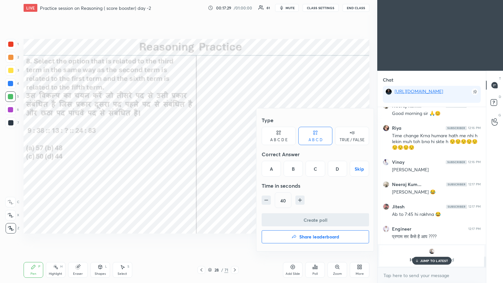
click at [235, 154] on div "C" at bounding box center [315, 169] width 19 height 16
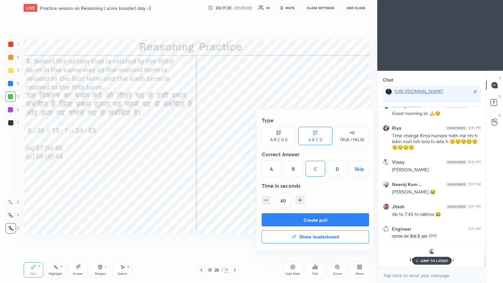
click at [235, 154] on button "Create poll" at bounding box center [315, 219] width 107 height 13
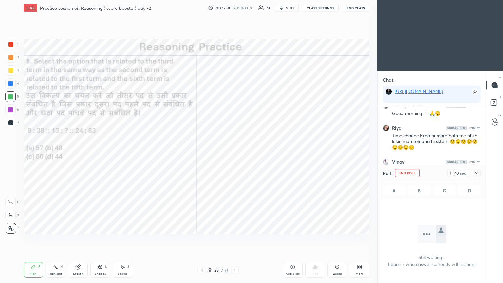
scroll to position [2, 2]
click at [235, 154] on icon at bounding box center [476, 172] width 5 height 5
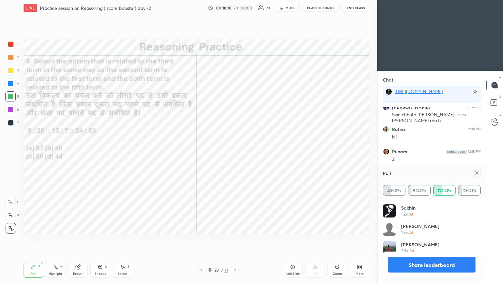
scroll to position [76, 96]
click at [235, 154] on icon at bounding box center [476, 172] width 5 height 5
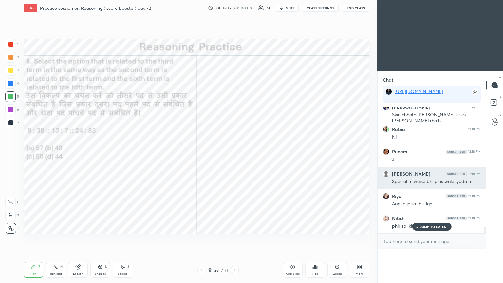
scroll to position [2, 2]
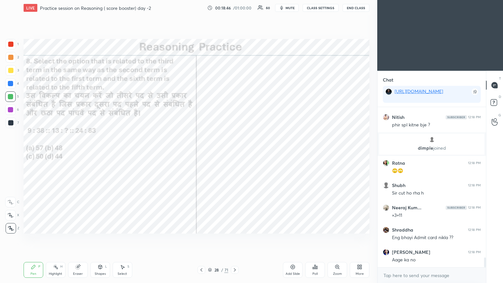
click at [10, 45] on div at bounding box center [10, 44] width 5 height 5
click at [10, 47] on div at bounding box center [10, 44] width 5 height 5
click at [235, 154] on icon at bounding box center [337, 267] width 4 height 4
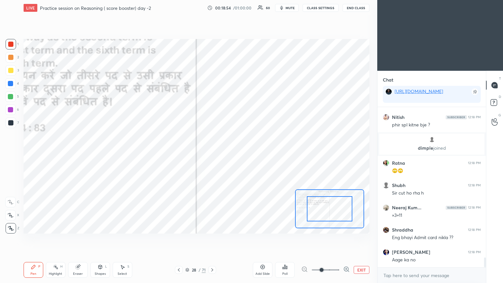
click at [235, 154] on button "EXIT" at bounding box center [362, 270] width 16 height 8
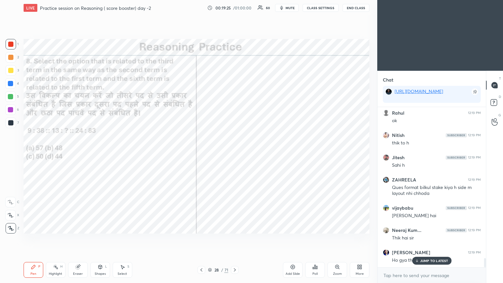
scroll to position [2682, 0]
click at [235, 154] on div at bounding box center [235, 270] width 8 height 8
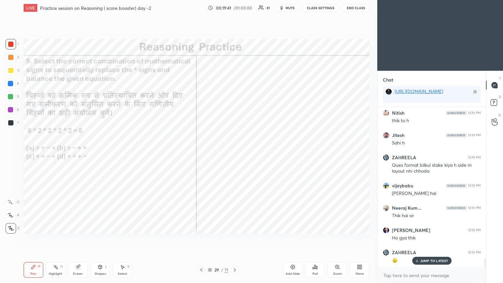
scroll to position [2727, 0]
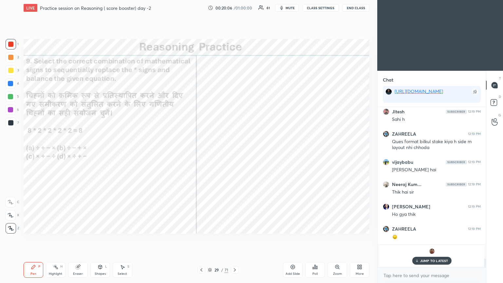
click at [235, 7] on span "mute" at bounding box center [290, 8] width 9 height 5
click at [235, 7] on button "End Class" at bounding box center [356, 8] width 27 height 8
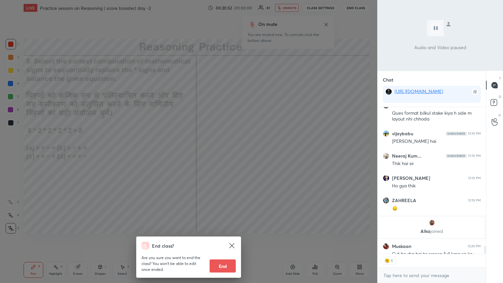
scroll to position [2, 2]
click at [235, 154] on div "End class? Are you sure you want to end the class? You won’t be able to edit on…" at bounding box center [188, 141] width 377 height 283
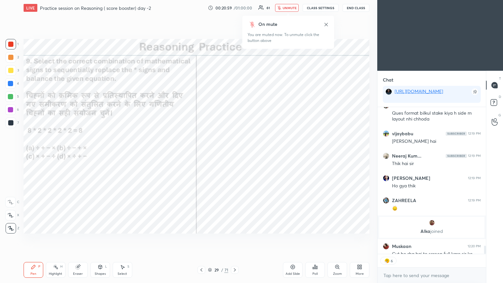
click at [235, 7] on span "unmute" at bounding box center [290, 8] width 14 height 5
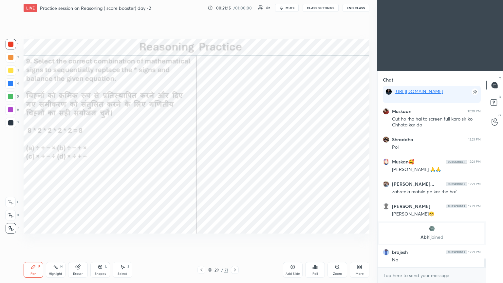
scroll to position [2757, 0]
click at [235, 154] on div "Poll" at bounding box center [315, 270] width 20 height 16
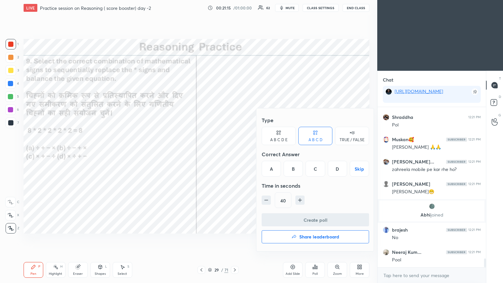
click at [235, 154] on div "D" at bounding box center [337, 169] width 19 height 16
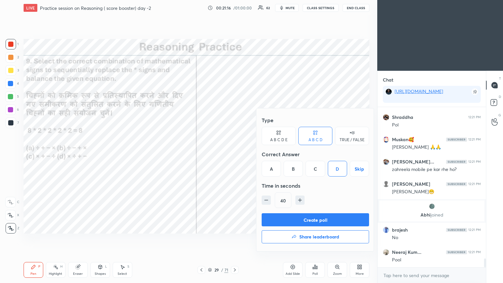
click at [235, 154] on button "Create poll" at bounding box center [315, 219] width 107 height 13
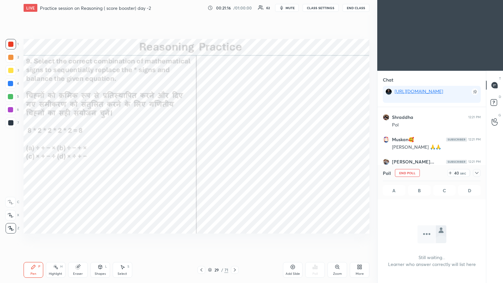
scroll to position [71, 106]
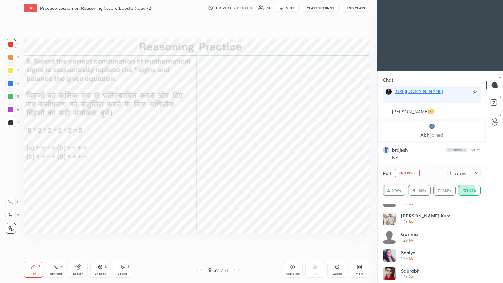
click at [235, 154] on icon at bounding box center [476, 172] width 5 height 5
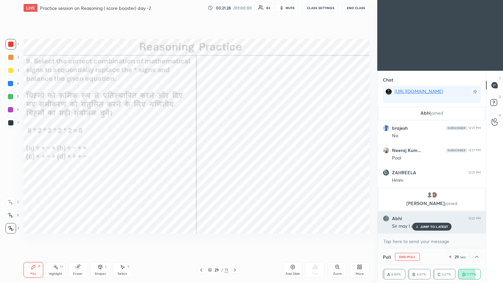
click at [235, 154] on p "JUMP TO LATEST" at bounding box center [434, 227] width 28 height 4
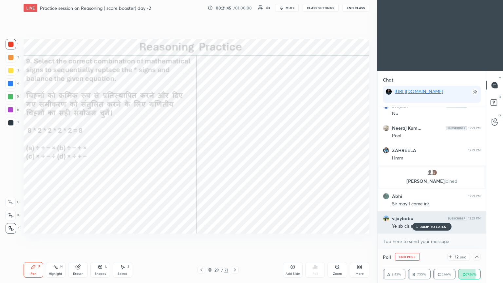
click at [235, 154] on p "JUMP TO LATEST" at bounding box center [434, 227] width 28 height 4
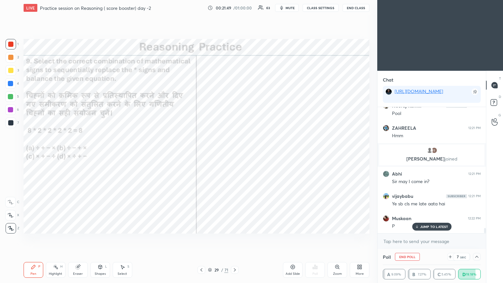
click at [235, 154] on p "JUMP TO LATEST" at bounding box center [434, 227] width 28 height 4
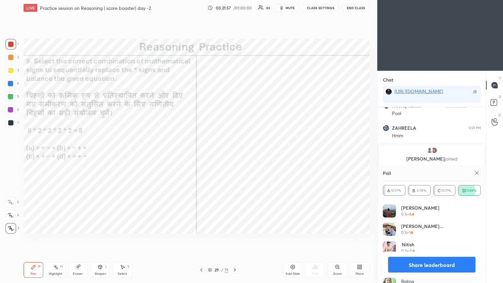
click at [235, 154] on div at bounding box center [477, 173] width 8 height 8
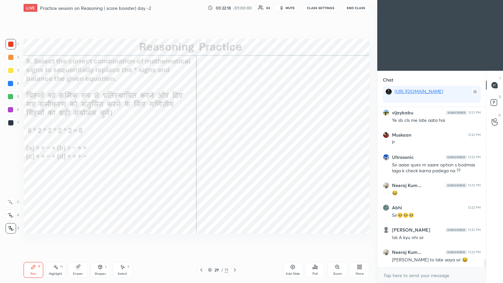
click at [11, 123] on div at bounding box center [10, 122] width 5 height 5
click at [13, 125] on div at bounding box center [10, 122] width 5 height 5
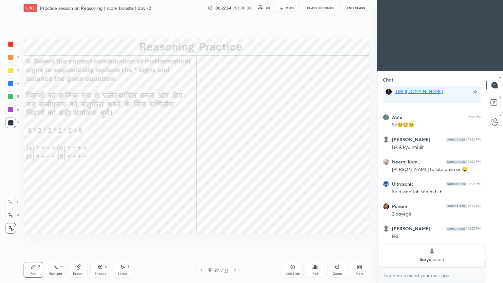
click at [235, 154] on icon at bounding box center [234, 269] width 5 height 5
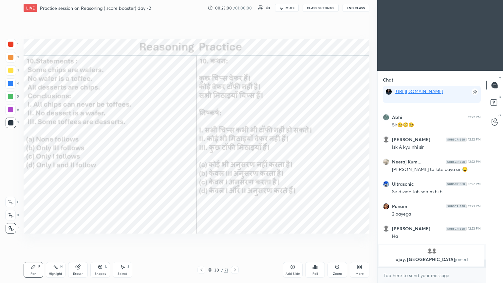
click at [235, 154] on div "Poll" at bounding box center [315, 270] width 20 height 16
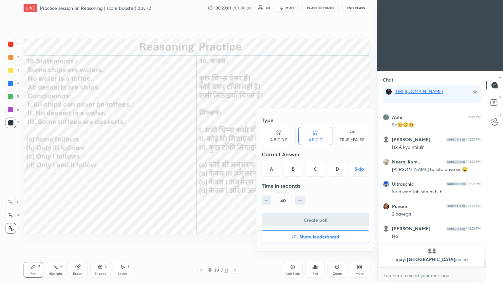
click at [235, 154] on div "C" at bounding box center [315, 169] width 19 height 16
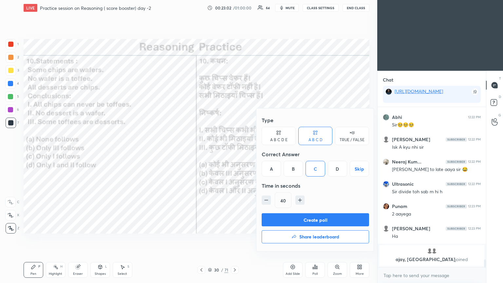
click at [235, 154] on button "Create poll" at bounding box center [315, 219] width 107 height 13
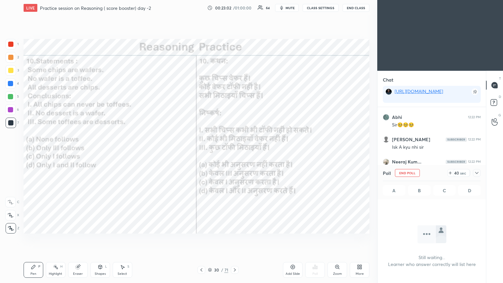
scroll to position [2, 2]
click at [235, 154] on icon at bounding box center [476, 172] width 5 height 5
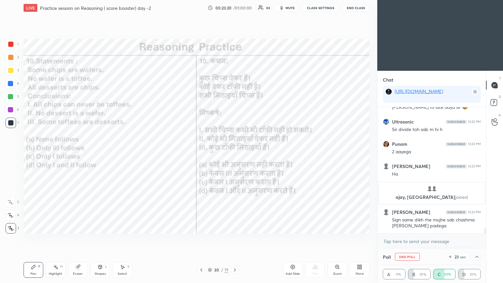
scroll to position [3055, 0]
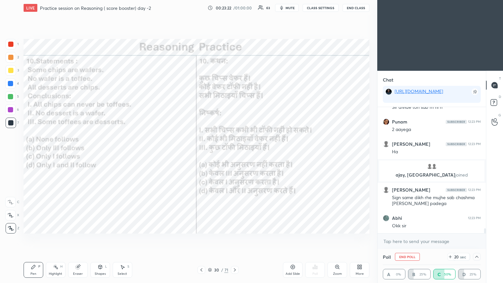
click at [235, 154] on icon at bounding box center [476, 256] width 5 height 5
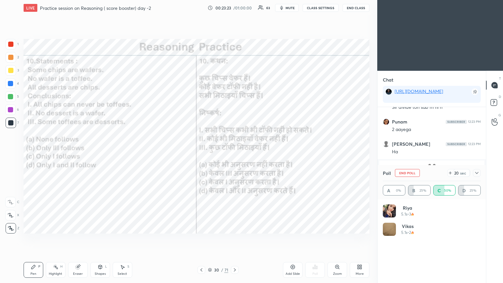
scroll to position [77, 96]
click at [235, 154] on icon at bounding box center [476, 172] width 5 height 5
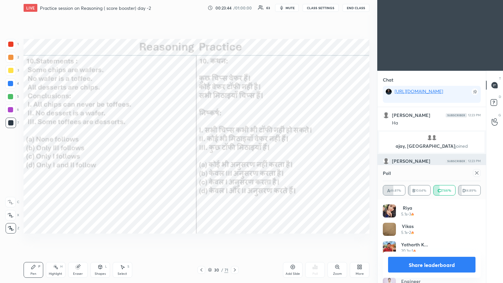
click at [235, 154] on icon at bounding box center [476, 172] width 5 height 5
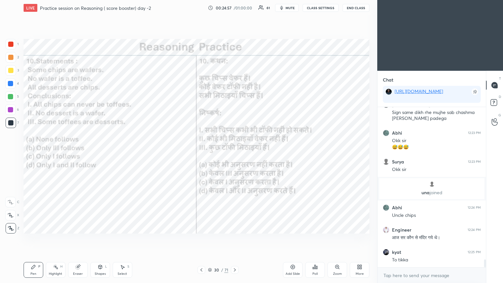
scroll to position [3137, 0]
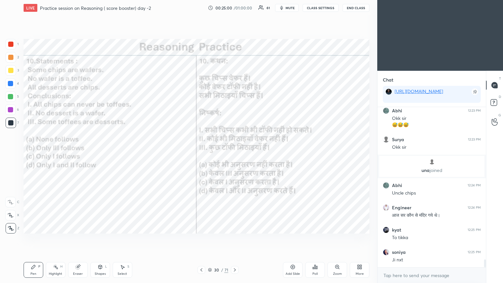
click at [235, 154] on div "30 / 71" at bounding box center [218, 270] width 130 height 8
click at [235, 154] on icon at bounding box center [234, 269] width 5 height 5
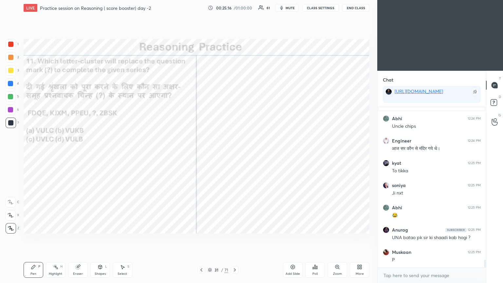
scroll to position [3226, 0]
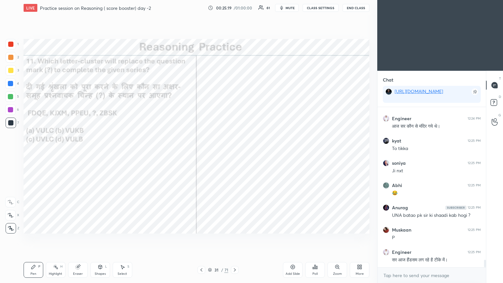
click at [235, 154] on icon at bounding box center [315, 267] width 1 height 4
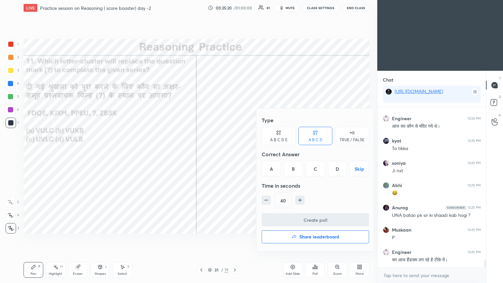
click at [235, 154] on div "C" at bounding box center [315, 169] width 19 height 16
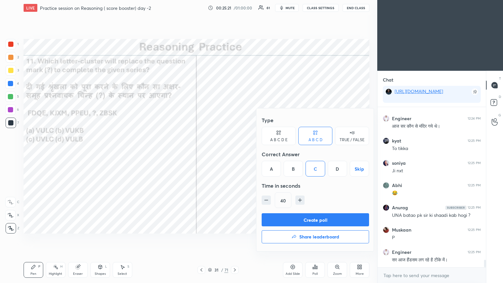
click at [235, 154] on button "Create poll" at bounding box center [315, 219] width 107 height 13
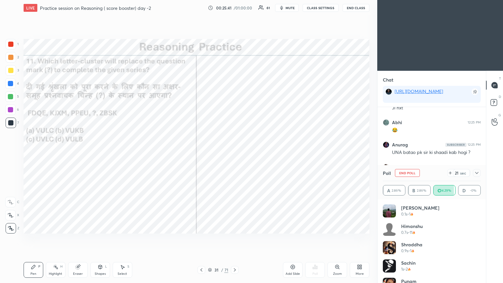
scroll to position [3311, 0]
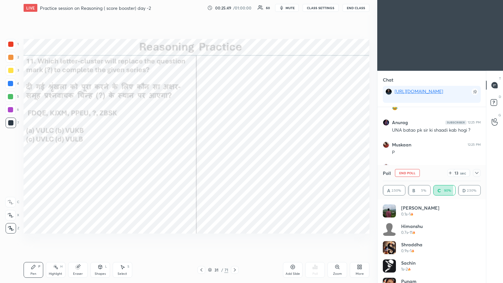
click at [235, 154] on icon at bounding box center [476, 173] width 3 height 2
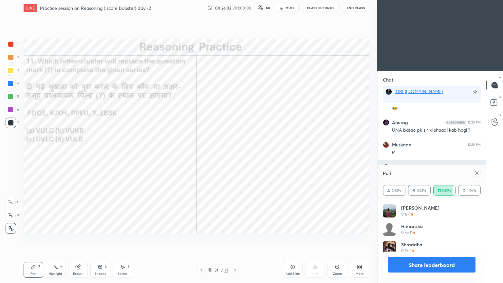
scroll to position [76, 96]
click at [235, 154] on div at bounding box center [475, 173] width 10 height 8
click at [235, 154] on div at bounding box center [477, 173] width 8 height 8
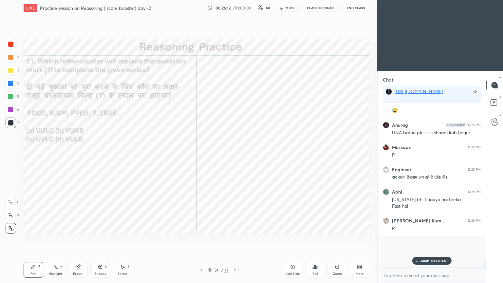
scroll to position [130, 106]
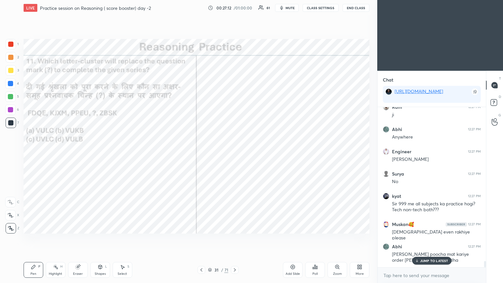
click at [235, 154] on div "JUMP TO LATEST" at bounding box center [431, 261] width 39 height 8
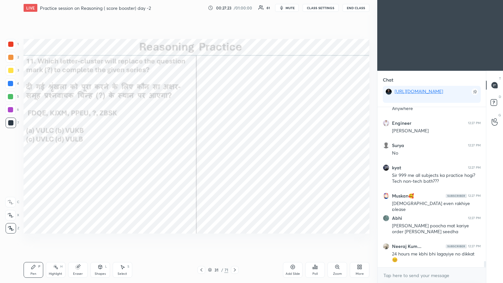
scroll to position [3969, 0]
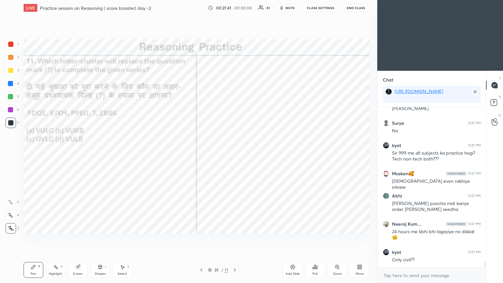
click at [234, 154] on icon at bounding box center [234, 269] width 5 height 5
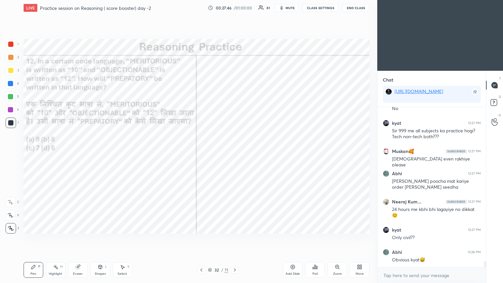
scroll to position [4019, 0]
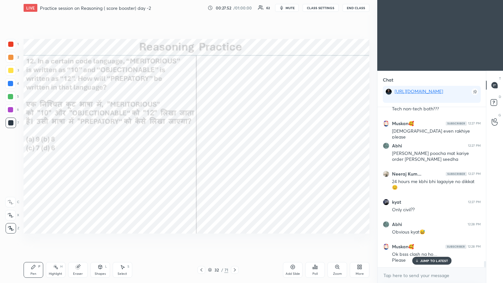
click at [235, 154] on div "JUMP TO LATEST" at bounding box center [431, 261] width 39 height 8
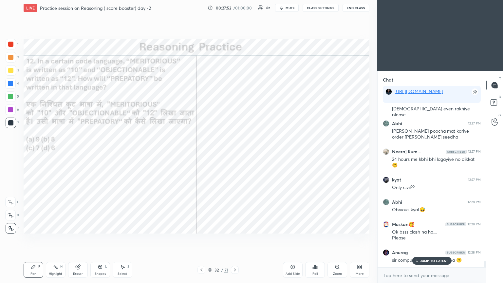
click at [235, 154] on div "Poll" at bounding box center [315, 273] width 5 height 3
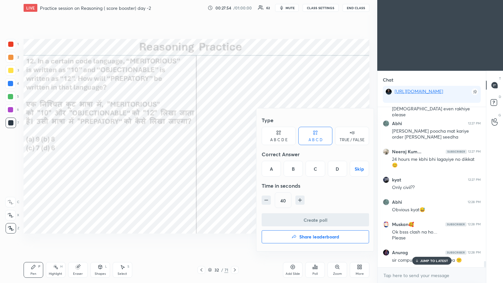
click at [235, 154] on div "B" at bounding box center [293, 169] width 19 height 16
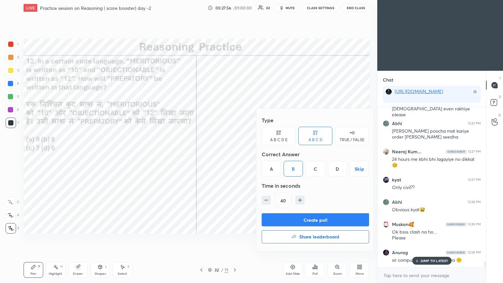
click at [235, 154] on button "Create poll" at bounding box center [315, 219] width 107 height 13
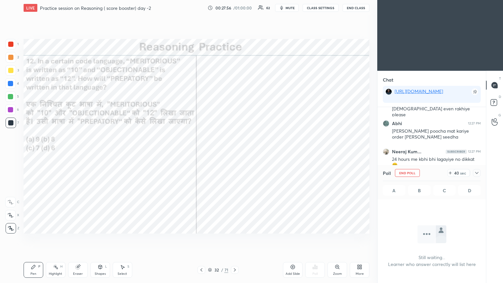
scroll to position [70, 106]
click at [235, 154] on icon at bounding box center [476, 172] width 5 height 5
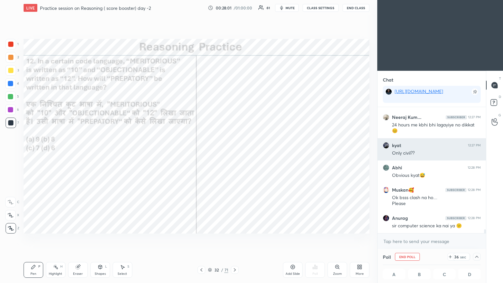
scroll to position [4082, 0]
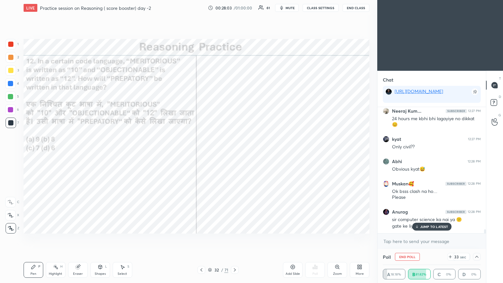
click at [235, 154] on p "JUMP TO LATEST" at bounding box center [434, 227] width 28 height 4
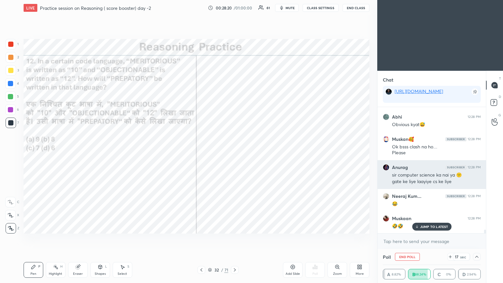
scroll to position [4149, 0]
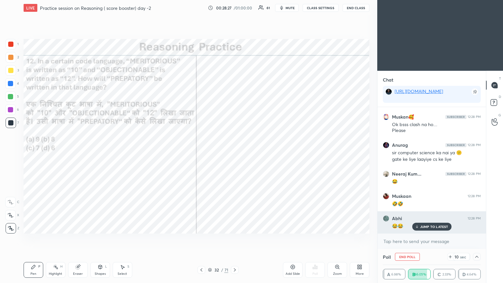
click at [235, 154] on p "JUMP TO LATEST" at bounding box center [434, 227] width 28 height 4
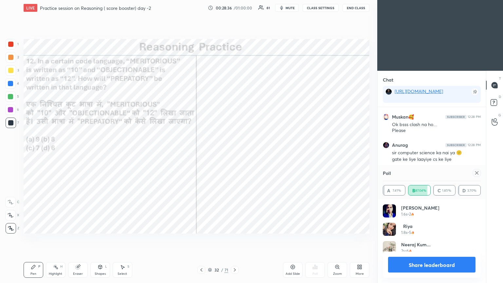
scroll to position [76, 96]
click at [235, 154] on icon at bounding box center [476, 172] width 5 height 5
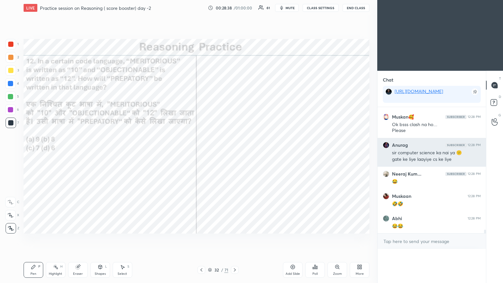
scroll to position [0, 0]
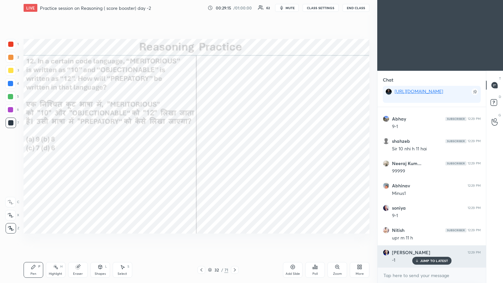
click at [235, 154] on div "Raj 12:29 PM" at bounding box center [432, 252] width 98 height 7
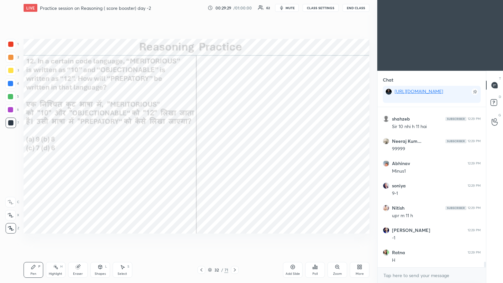
click at [235, 154] on icon at bounding box center [234, 269] width 5 height 5
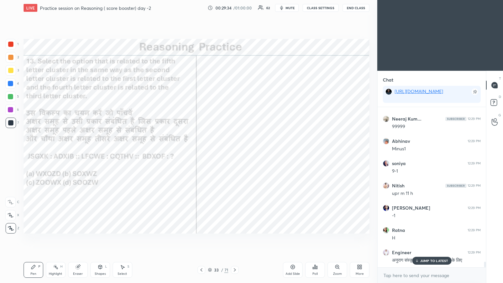
click at [235, 154] on icon at bounding box center [316, 267] width 1 height 3
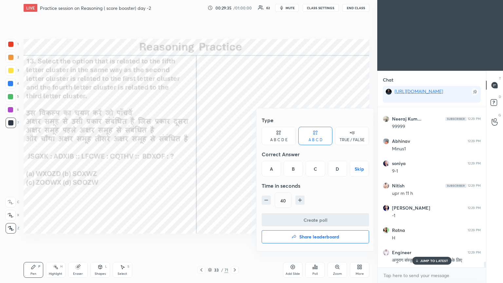
click at [235, 154] on div "D" at bounding box center [337, 169] width 19 height 16
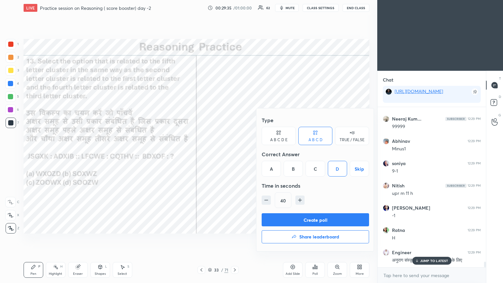
click at [235, 154] on button "Create poll" at bounding box center [315, 219] width 107 height 13
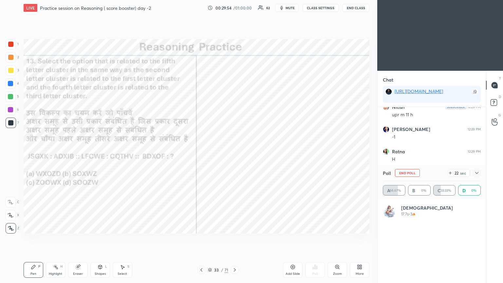
scroll to position [77, 96]
click at [235, 154] on div at bounding box center [477, 173] width 8 height 8
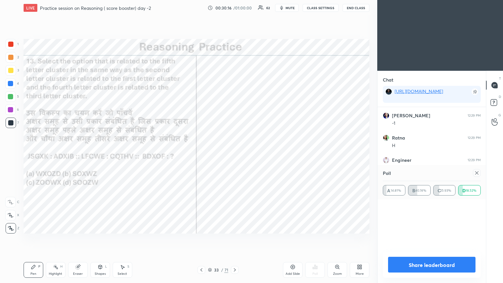
scroll to position [0, 0]
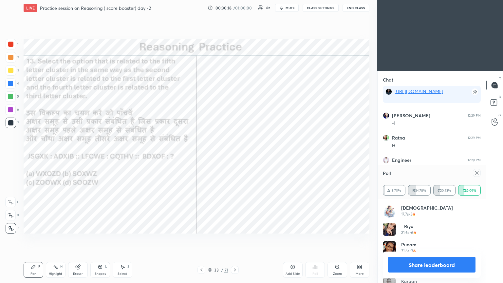
click at [235, 154] on div at bounding box center [477, 173] width 8 height 8
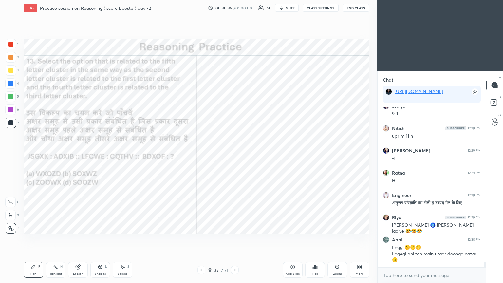
click at [10, 86] on div at bounding box center [10, 83] width 5 height 5
click at [9, 86] on div at bounding box center [10, 83] width 10 height 10
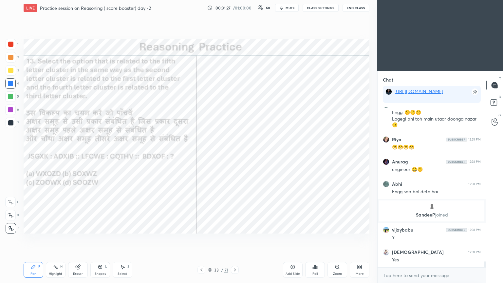
scroll to position [4247, 0]
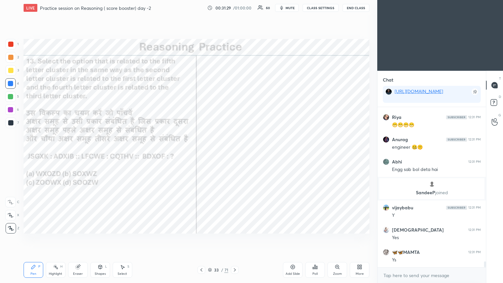
click at [235, 154] on div at bounding box center [235, 270] width 8 height 8
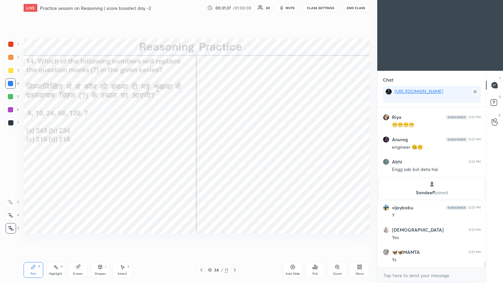
click at [235, 154] on div "Poll" at bounding box center [315, 270] width 20 height 16
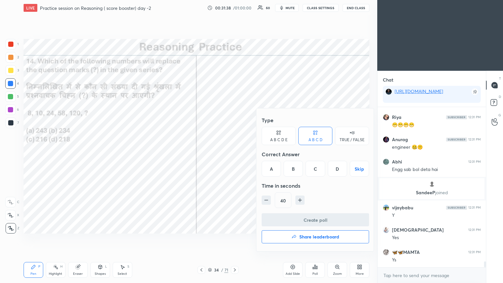
click at [235, 154] on div "D" at bounding box center [337, 169] width 19 height 16
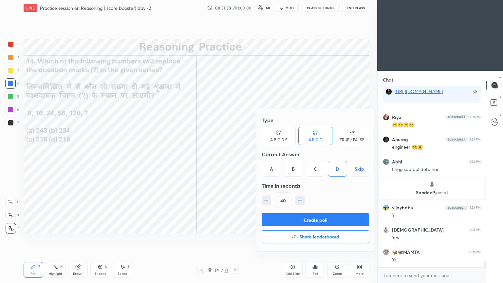
click at [235, 154] on button "Create poll" at bounding box center [315, 219] width 107 height 13
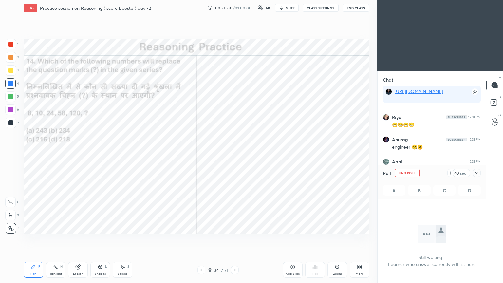
scroll to position [70, 106]
click at [235, 154] on div at bounding box center [477, 173] width 8 height 8
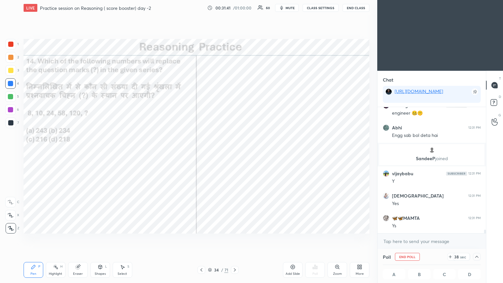
scroll to position [0, 2]
click at [235, 154] on icon at bounding box center [476, 256] width 5 height 5
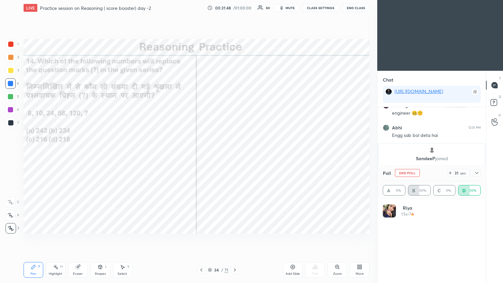
scroll to position [76, 96]
click at [235, 154] on div at bounding box center [477, 173] width 8 height 8
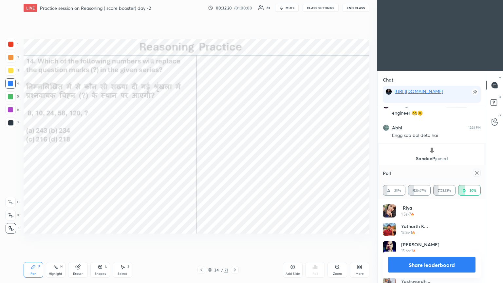
click at [235, 154] on div at bounding box center [477, 173] width 8 height 8
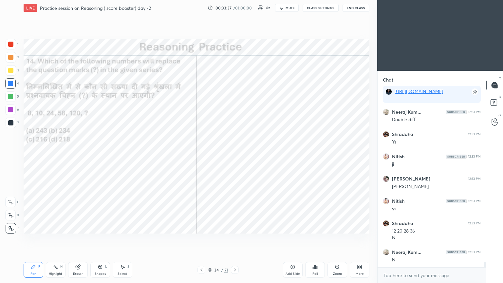
scroll to position [4466, 0]
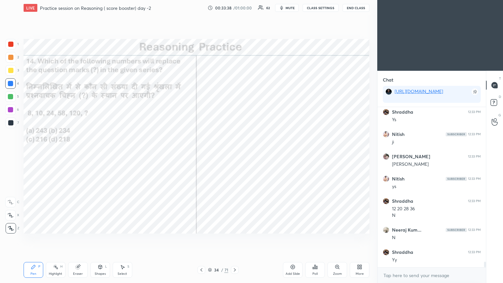
click at [235, 154] on icon at bounding box center [234, 269] width 5 height 5
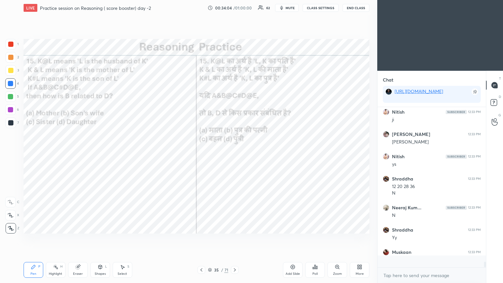
scroll to position [4488, 0]
click at [235, 154] on icon at bounding box center [315, 266] width 5 height 5
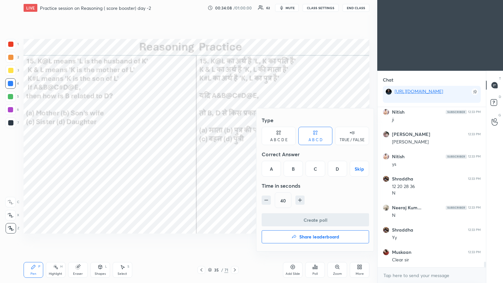
click at [235, 154] on div "B" at bounding box center [293, 169] width 19 height 16
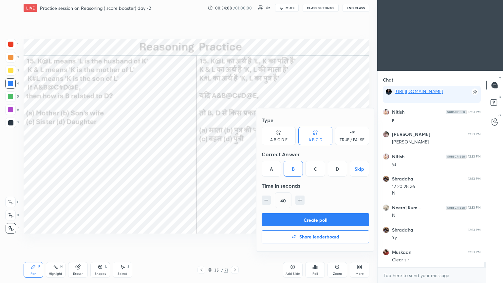
click at [235, 154] on button "Create poll" at bounding box center [315, 219] width 107 height 13
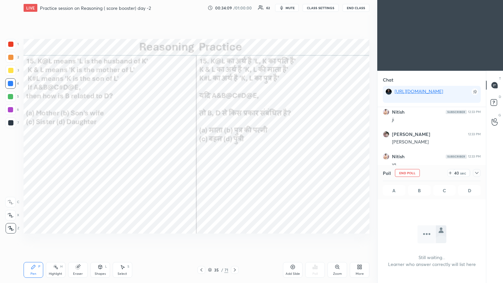
scroll to position [2, 2]
click at [235, 154] on icon at bounding box center [476, 172] width 5 height 5
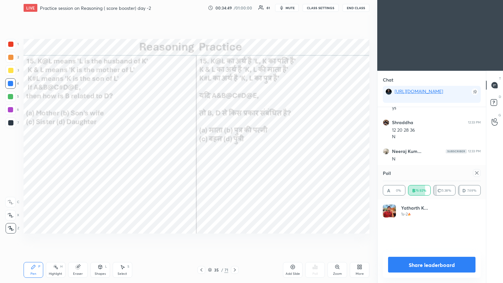
scroll to position [76, 96]
click at [235, 154] on icon at bounding box center [476, 172] width 5 height 5
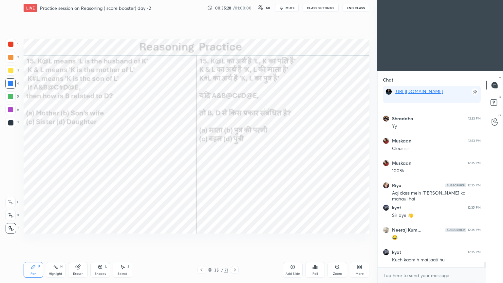
scroll to position [4622, 0]
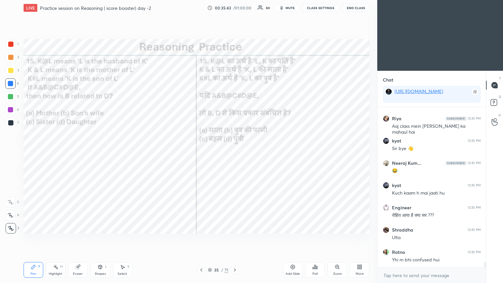
click at [78, 154] on div "Eraser" at bounding box center [78, 270] width 20 height 16
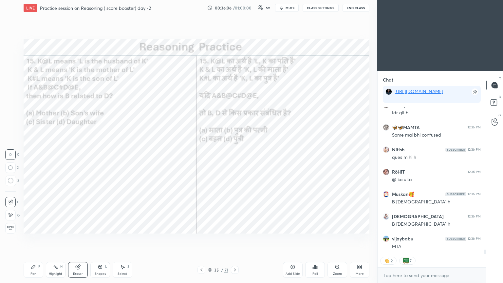
scroll to position [4925, 0]
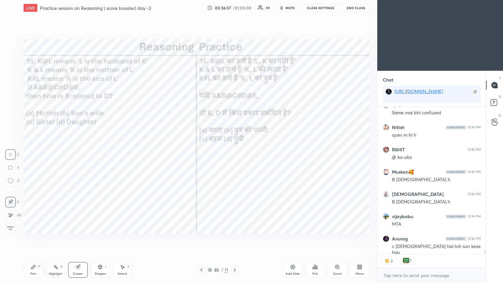
click at [9, 154] on div "Erase all" at bounding box center [10, 228] width 10 height 10
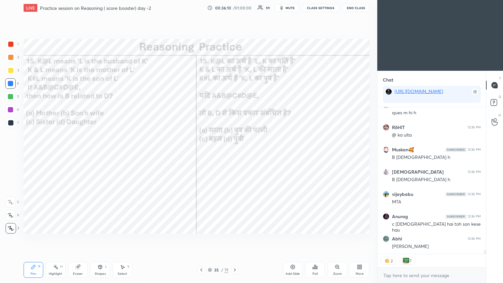
click at [9, 154] on icon at bounding box center [11, 202] width 6 height 5
click at [10, 154] on div at bounding box center [10, 202] width 10 height 10
click at [11, 154] on div at bounding box center [10, 202] width 10 height 10
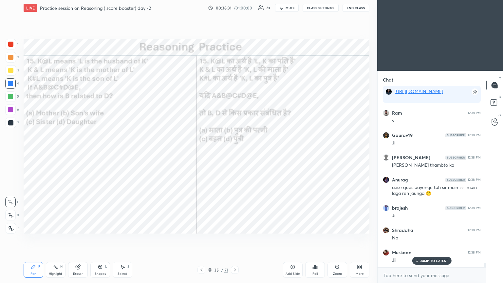
scroll to position [5663, 0]
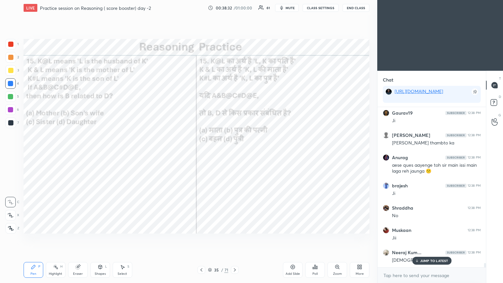
click at [79, 154] on div "Eraser" at bounding box center [78, 270] width 20 height 16
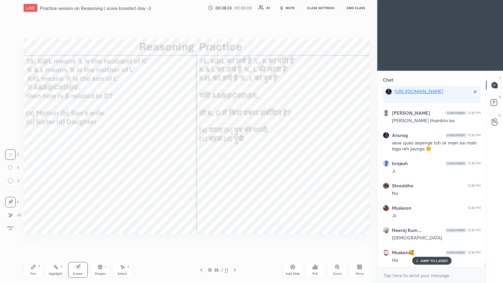
scroll to position [5707, 0]
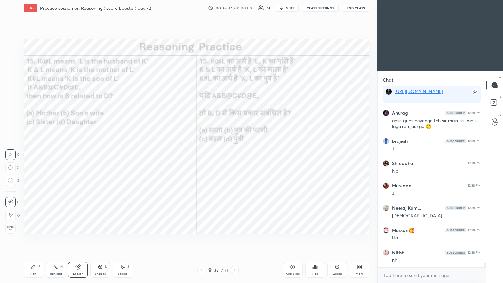
click at [35, 154] on div "Pen P" at bounding box center [34, 270] width 20 height 16
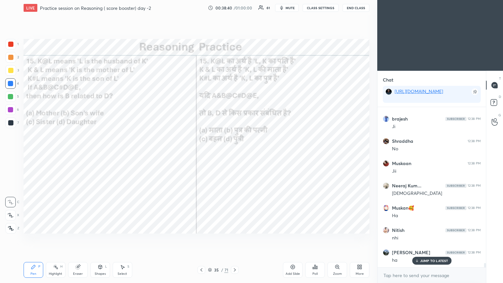
click at [83, 154] on div "Eraser" at bounding box center [78, 270] width 20 height 16
click at [13, 154] on span "Erase all" at bounding box center [11, 228] width 10 height 5
click at [33, 154] on icon at bounding box center [33, 267] width 4 height 4
click at [12, 126] on div at bounding box center [11, 123] width 10 height 10
click at [13, 127] on div at bounding box center [11, 123] width 10 height 10
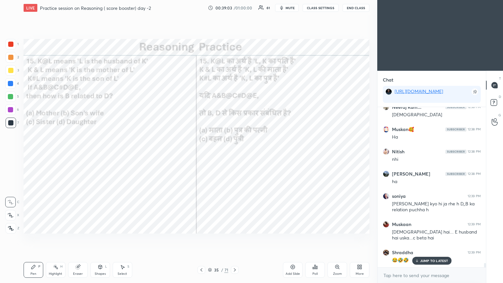
scroll to position [5831, 0]
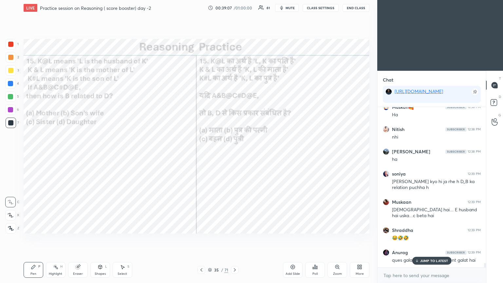
click at [235, 154] on p "JUMP TO LATEST" at bounding box center [434, 261] width 28 height 4
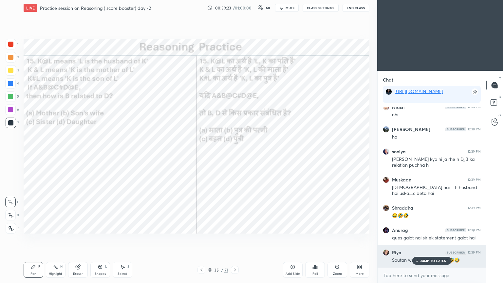
click at [235, 154] on p "JUMP TO LATEST" at bounding box center [434, 261] width 28 height 4
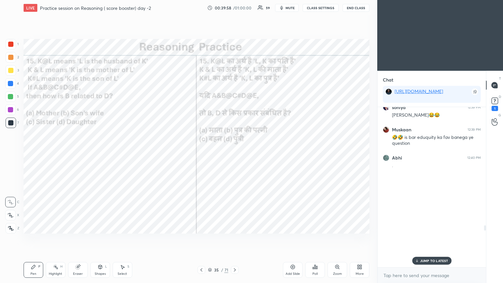
scroll to position [6048, 0]
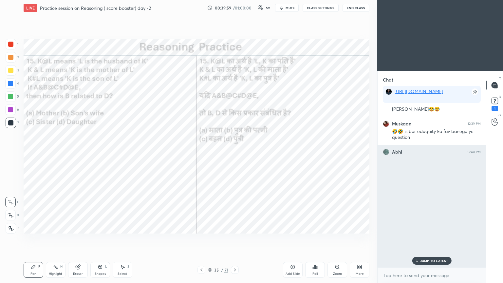
click at [235, 149] on div "Abhi 12:40 PM" at bounding box center [432, 152] width 98 height 7
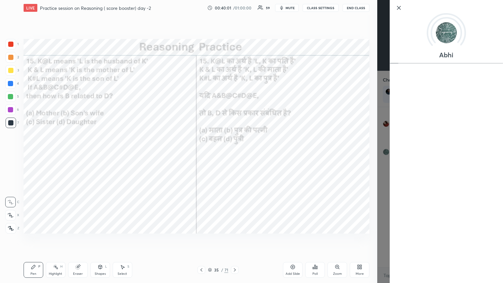
click at [235, 154] on div "1 2 3 4 5 6 7 C X Z C X Z E E Erase all H H LIVE Practice session on Reasoning …" at bounding box center [188, 141] width 377 height 283
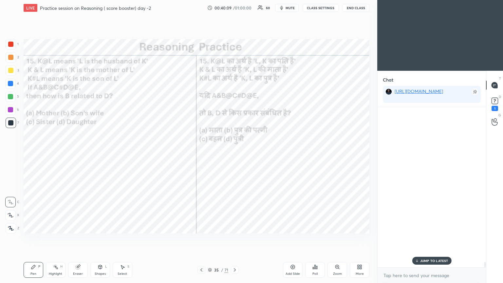
scroll to position [8024, 0]
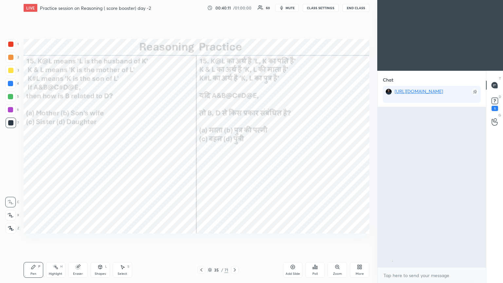
drag, startPoint x: 417, startPoint y: 189, endPoint x: 423, endPoint y: 228, distance: 38.8
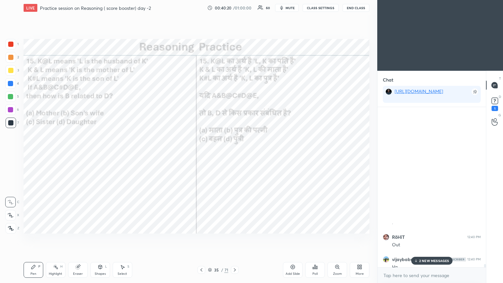
scroll to position [8091, 0]
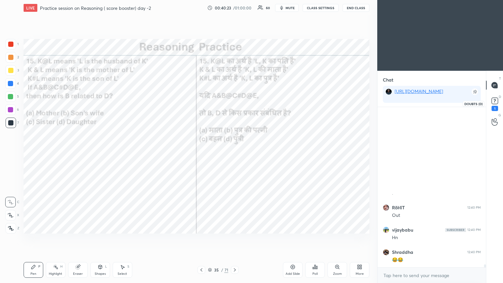
drag, startPoint x: 499, startPoint y: 101, endPoint x: 486, endPoint y: 105, distance: 14.3
click at [235, 101] on icon at bounding box center [495, 101] width 10 height 10
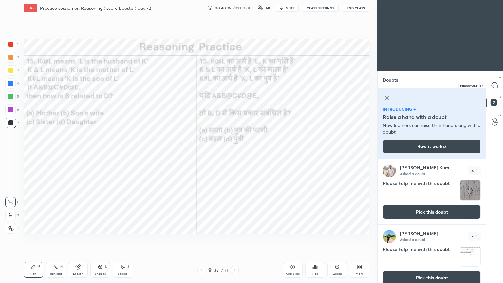
click at [235, 85] on div at bounding box center [494, 85] width 13 height 12
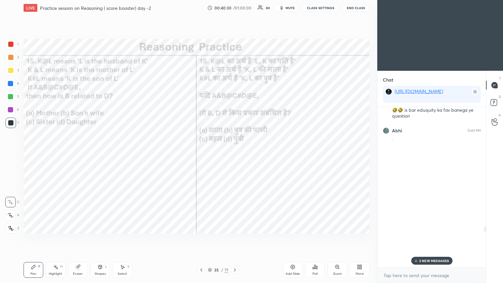
scroll to position [6207, 0]
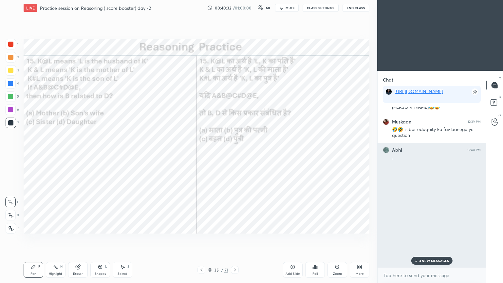
click at [235, 147] on h6 "Abhi" at bounding box center [397, 150] width 10 height 6
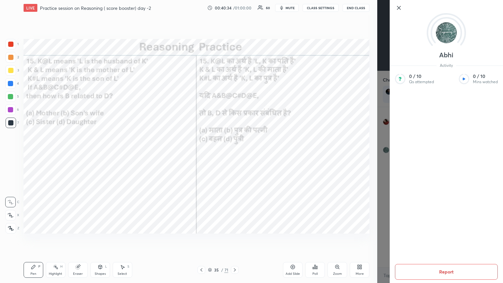
click at [235, 154] on button "Report" at bounding box center [446, 272] width 103 height 16
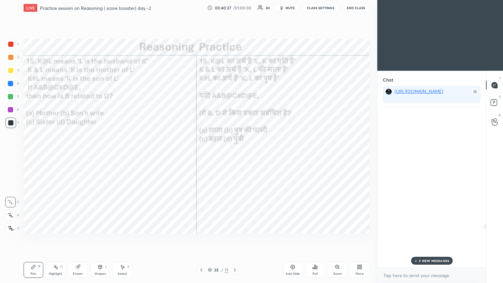
scroll to position [6436, 0]
click at [235, 154] on p "5 NEW MESSAGES" at bounding box center [434, 261] width 30 height 4
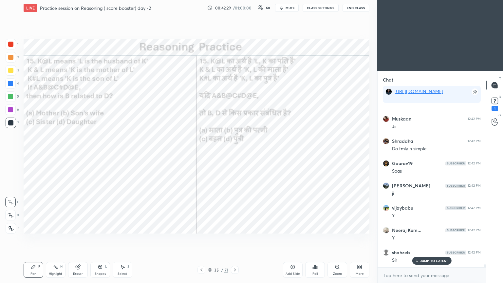
scroll to position [8554, 0]
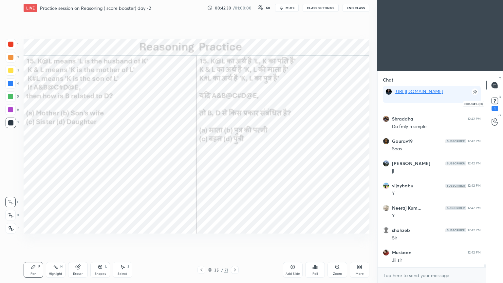
click at [235, 106] on div "1" at bounding box center [495, 103] width 10 height 15
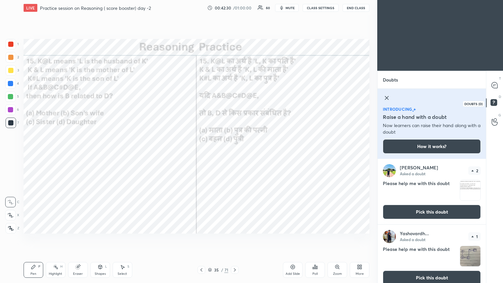
scroll to position [122, 106]
click at [235, 154] on button "Pick this doubt" at bounding box center [432, 212] width 98 height 14
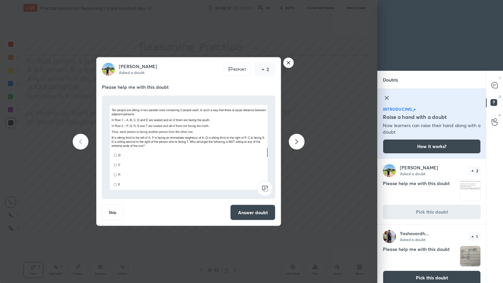
click at [235, 100] on icon at bounding box center [387, 98] width 8 height 8
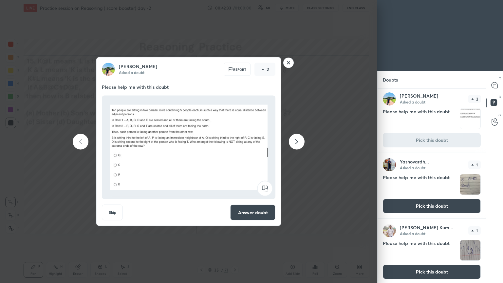
scroll to position [3, 0]
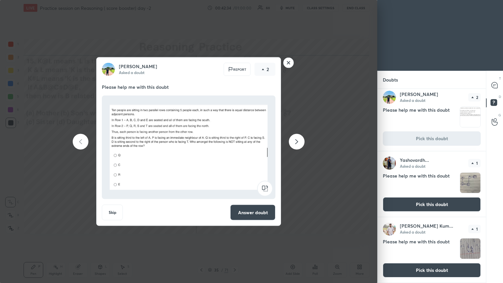
click at [235, 154] on button "Pick this doubt" at bounding box center [432, 270] width 98 height 14
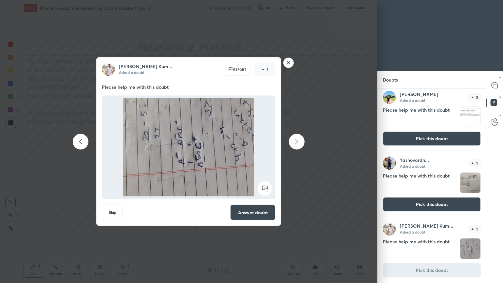
click at [235, 60] on rect at bounding box center [289, 63] width 10 height 10
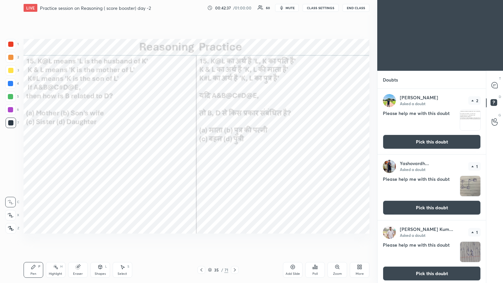
click at [235, 154] on button "Pick this doubt" at bounding box center [432, 208] width 98 height 14
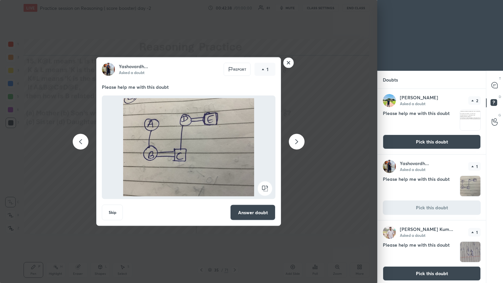
click at [235, 107] on div "Yashovardh... Asked a doubt Report 1 Please help me with this doubt Skip Answer…" at bounding box center [188, 141] width 377 height 283
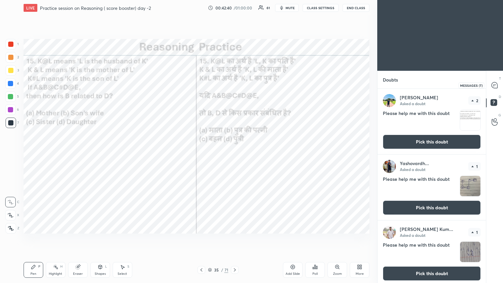
click at [235, 85] on icon at bounding box center [494, 85] width 7 height 7
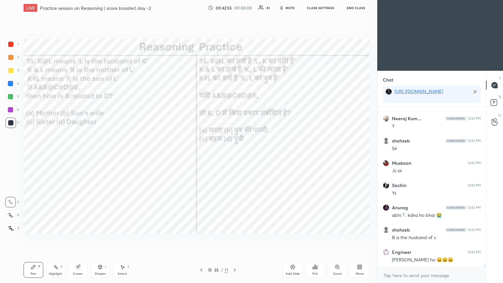
scroll to position [8822, 0]
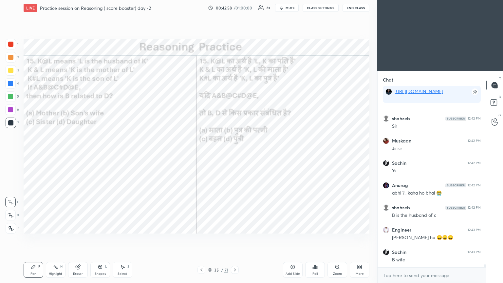
click at [235, 154] on div at bounding box center [235, 270] width 8 height 8
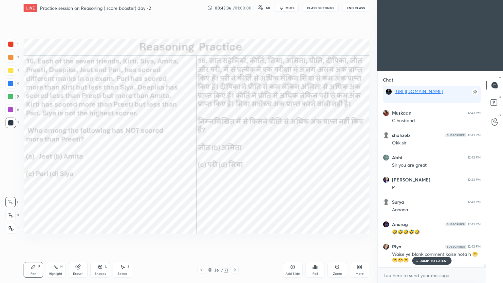
scroll to position [9006, 0]
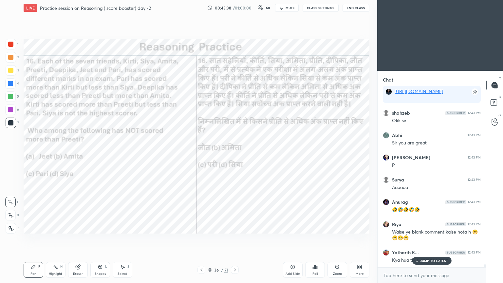
click at [235, 154] on p "JUMP TO LATEST" at bounding box center [434, 261] width 28 height 4
click at [235, 154] on div "Poll" at bounding box center [315, 270] width 20 height 16
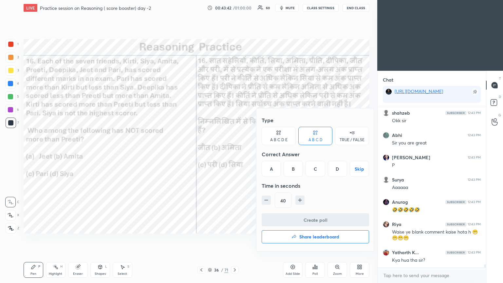
click at [235, 154] on div "B" at bounding box center [293, 169] width 19 height 16
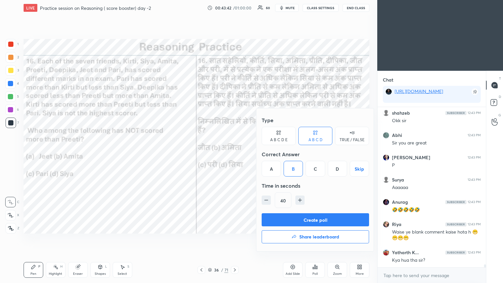
click at [235, 154] on button "Create poll" at bounding box center [315, 219] width 107 height 13
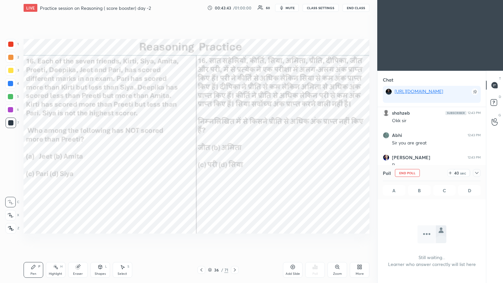
scroll to position [2, 2]
click at [235, 154] on icon at bounding box center [476, 173] width 3 height 2
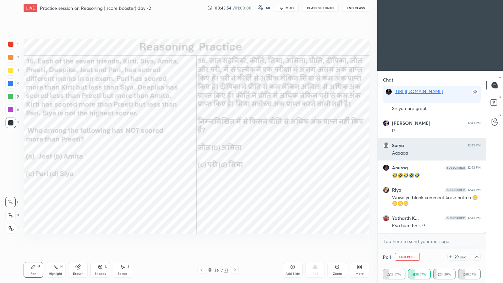
scroll to position [9062, 0]
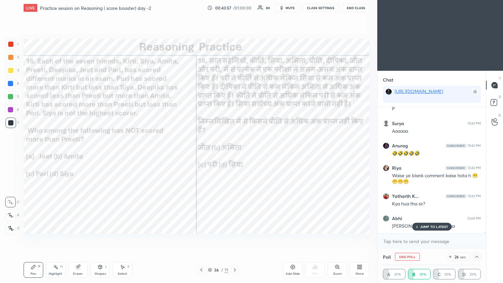
click at [235, 154] on div "JUMP TO LATEST" at bounding box center [431, 227] width 39 height 8
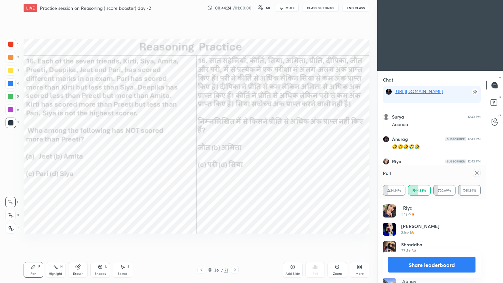
scroll to position [9075, 0]
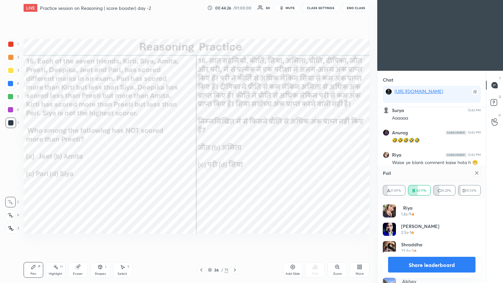
click at [235, 154] on icon at bounding box center [476, 172] width 3 height 3
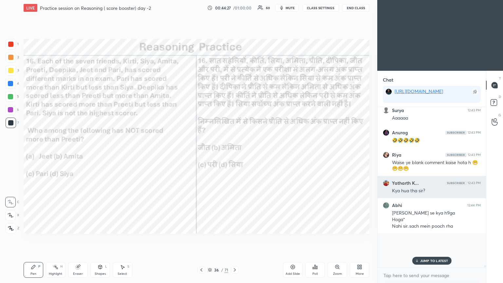
scroll to position [2, 2]
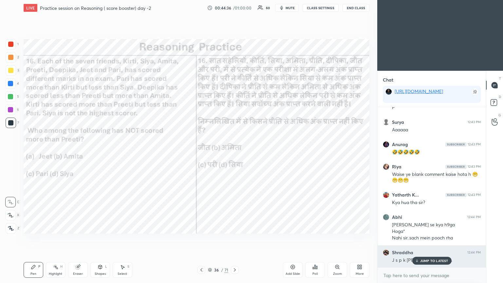
click at [235, 154] on div "JUMP TO LATEST" at bounding box center [431, 261] width 39 height 8
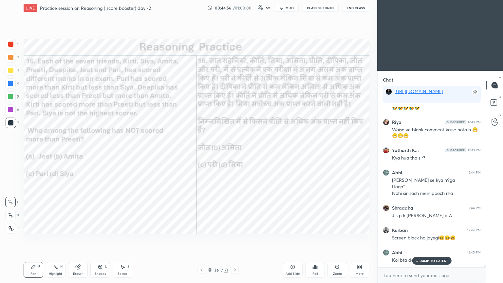
scroll to position [9115, 0]
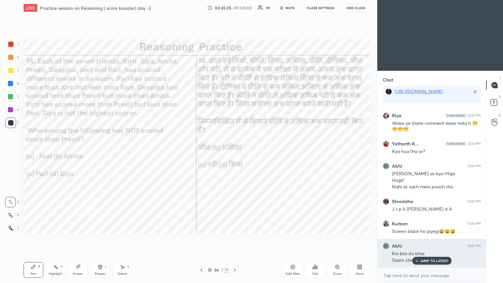
click at [235, 154] on p "JUMP TO LATEST" at bounding box center [434, 261] width 28 height 4
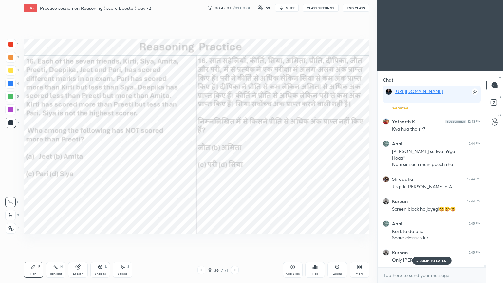
scroll to position [9159, 0]
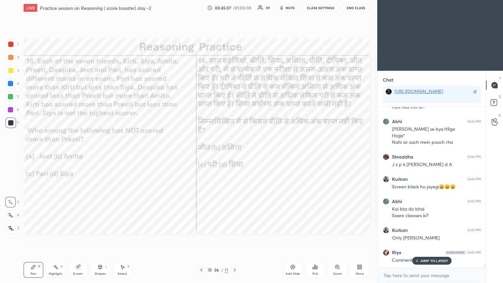
click at [235, 154] on icon at bounding box center [417, 261] width 4 height 4
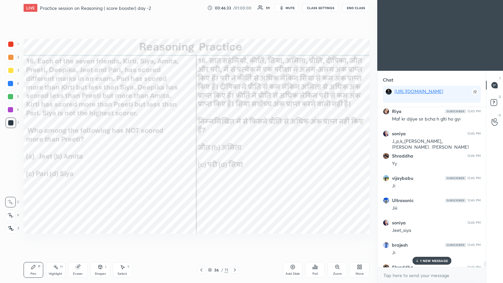
scroll to position [9461, 0]
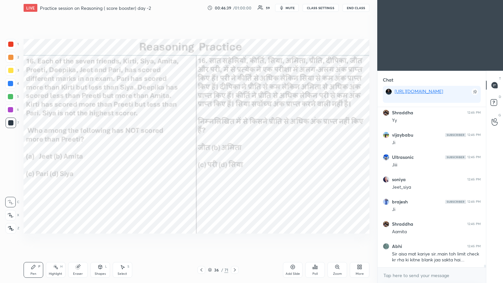
click at [235, 154] on icon at bounding box center [234, 269] width 5 height 5
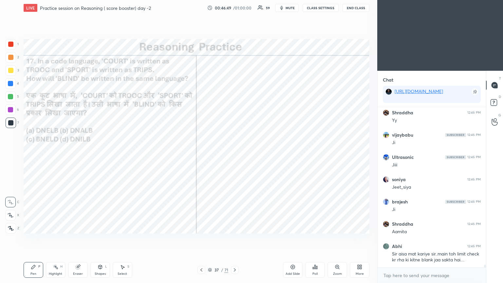
click at [235, 154] on icon at bounding box center [316, 267] width 1 height 3
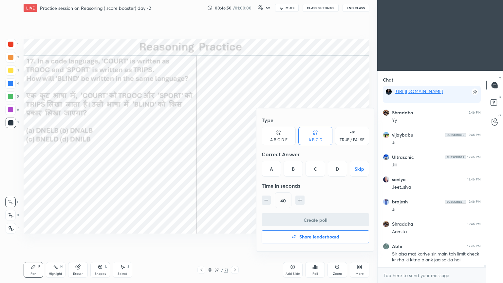
scroll to position [9484, 0]
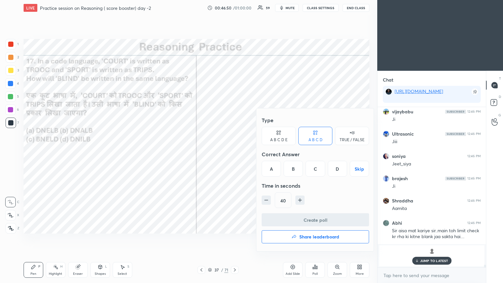
click at [235, 154] on div "A" at bounding box center [271, 169] width 19 height 16
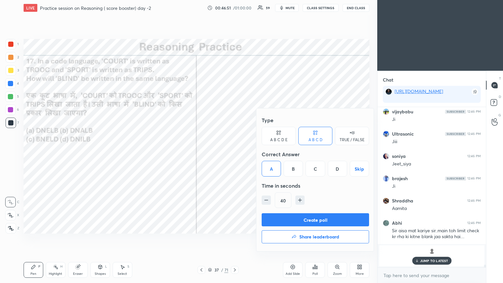
click at [235, 154] on button "Create poll" at bounding box center [315, 219] width 107 height 13
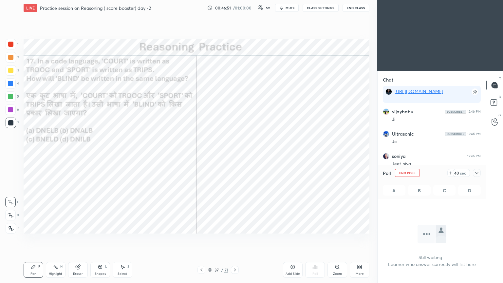
scroll to position [2, 2]
click at [235, 154] on icon at bounding box center [476, 172] width 5 height 5
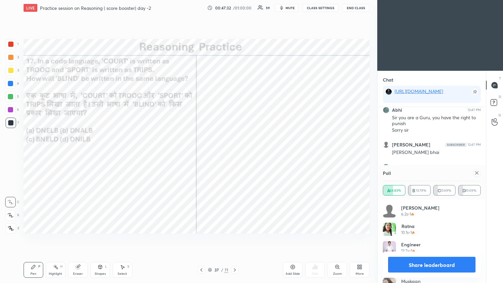
scroll to position [6994, 0]
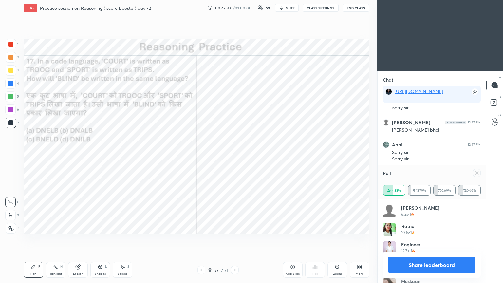
click at [235, 154] on icon at bounding box center [476, 172] width 5 height 5
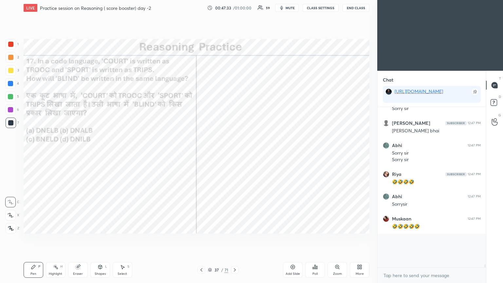
scroll to position [132, 106]
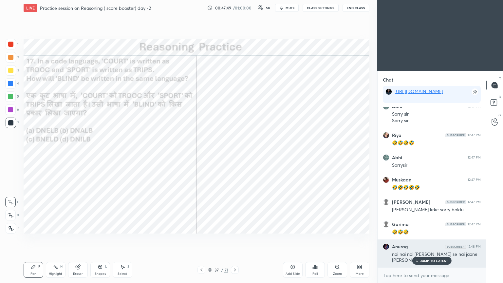
click at [235, 154] on p "JUMP TO LATEST" at bounding box center [434, 261] width 28 height 4
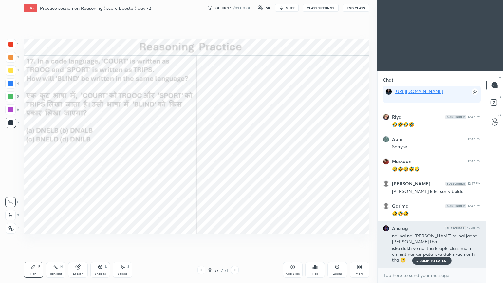
click at [235, 154] on div "JUMP TO LATEST" at bounding box center [431, 261] width 39 height 8
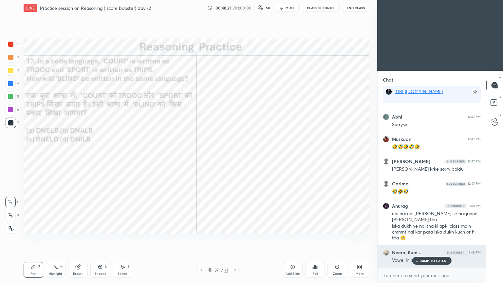
click at [235, 154] on p "JUMP TO LATEST" at bounding box center [434, 261] width 28 height 4
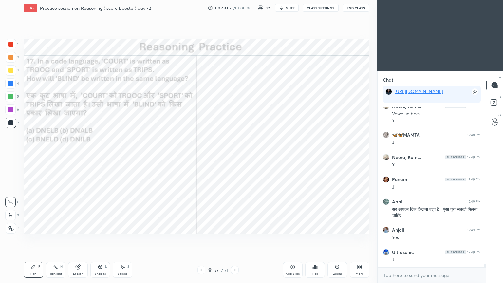
scroll to position [7242, 0]
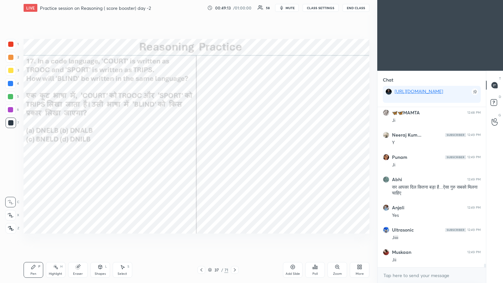
click at [235, 154] on icon at bounding box center [234, 269] width 5 height 5
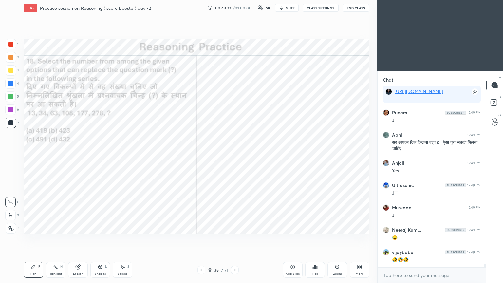
scroll to position [7308, 0]
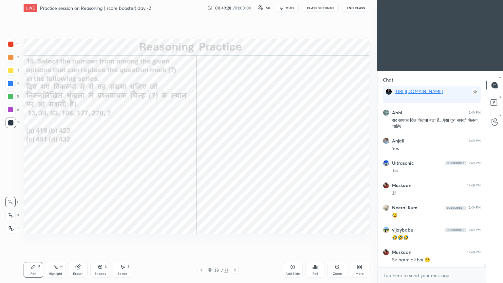
click at [235, 154] on div "Poll" at bounding box center [315, 270] width 20 height 16
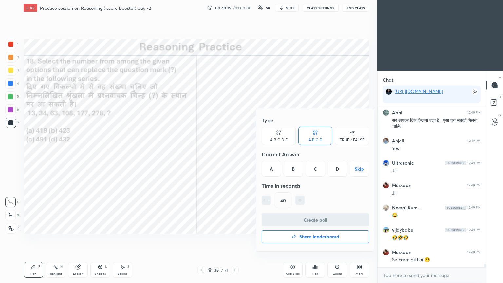
click at [235, 154] on div "A" at bounding box center [271, 169] width 19 height 16
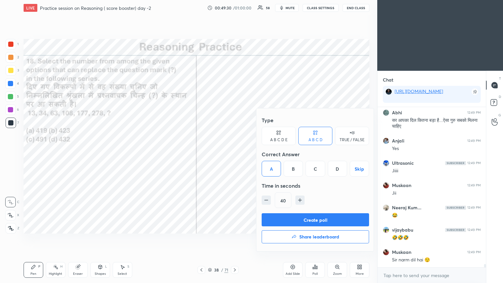
click at [235, 154] on button "Create poll" at bounding box center [315, 219] width 107 height 13
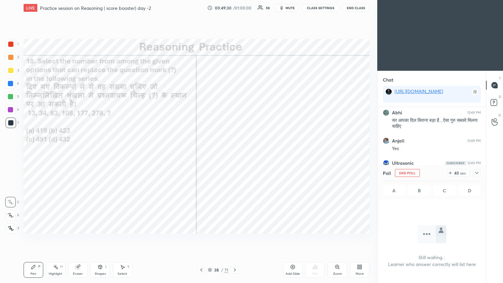
scroll to position [2, 2]
click at [235, 154] on icon at bounding box center [476, 172] width 5 height 5
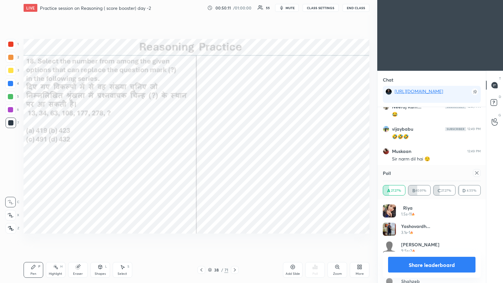
scroll to position [7432, 0]
click at [235, 154] on icon at bounding box center [476, 172] width 5 height 5
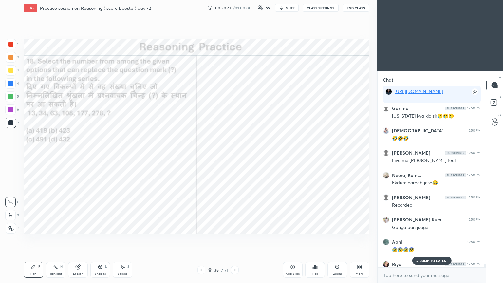
scroll to position [7554, 0]
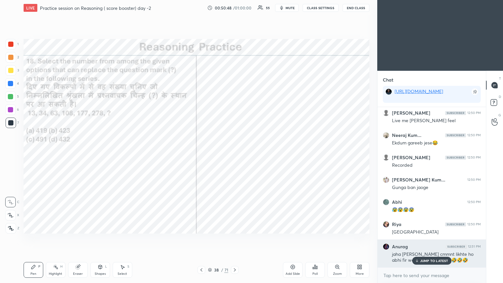
click at [235, 154] on icon at bounding box center [417, 261] width 4 height 4
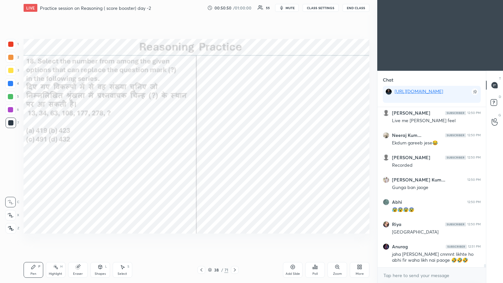
click at [10, 55] on div at bounding box center [10, 57] width 5 height 5
click at [12, 47] on div at bounding box center [11, 44] width 10 height 10
click at [9, 46] on div at bounding box center [10, 44] width 5 height 5
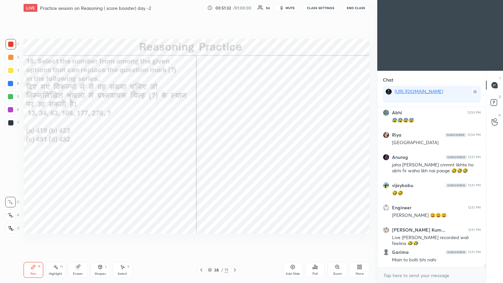
scroll to position [7693, 0]
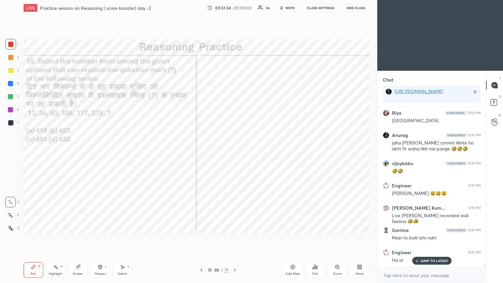
click at [235, 154] on p "JUMP TO LATEST" at bounding box center [434, 261] width 28 height 4
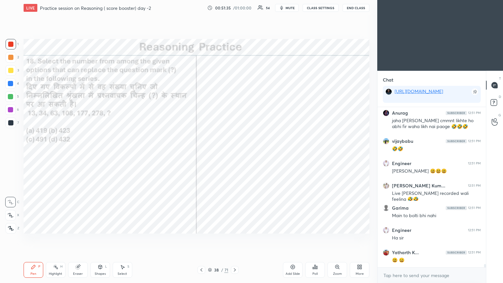
scroll to position [7737, 0]
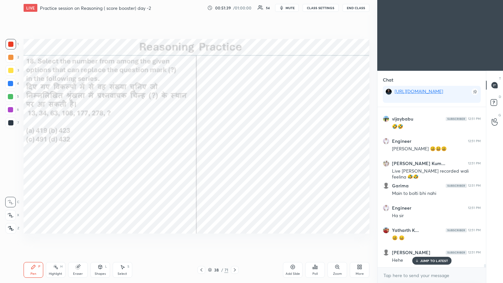
click at [235, 154] on p "JUMP TO LATEST" at bounding box center [434, 261] width 28 height 4
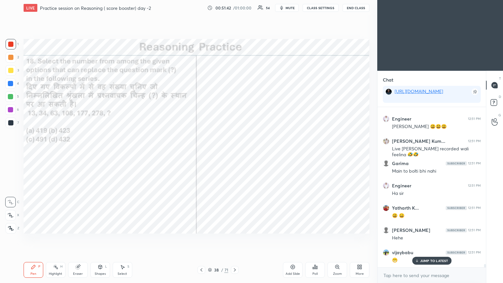
click at [235, 154] on icon at bounding box center [234, 269] width 5 height 5
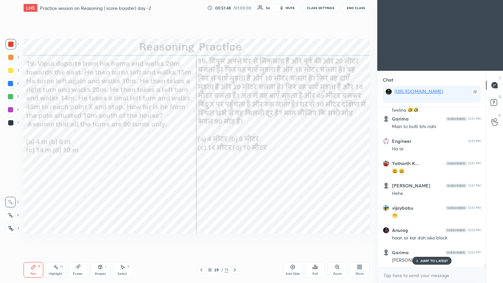
scroll to position [7826, 0]
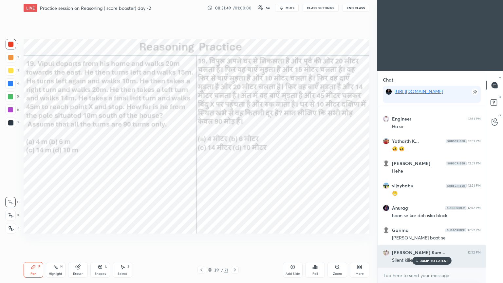
click at [235, 154] on p "JUMP TO LATEST" at bounding box center [434, 261] width 28 height 4
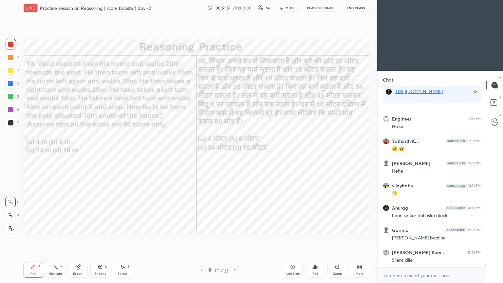
scroll to position [7849, 0]
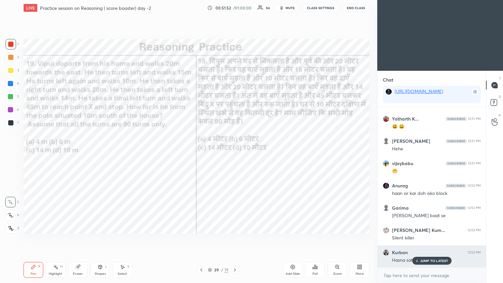
click at [235, 154] on p "JUMP TO LATEST" at bounding box center [434, 261] width 28 height 4
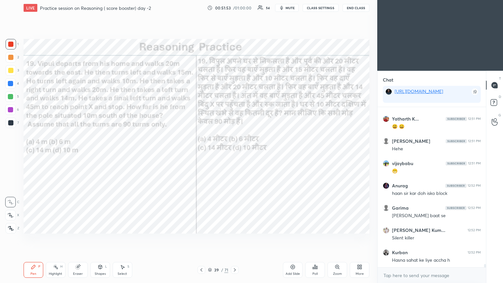
scroll to position [7871, 0]
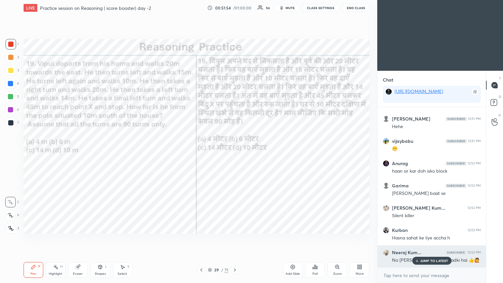
click at [235, 154] on p "JUMP TO LATEST" at bounding box center [434, 261] width 28 height 4
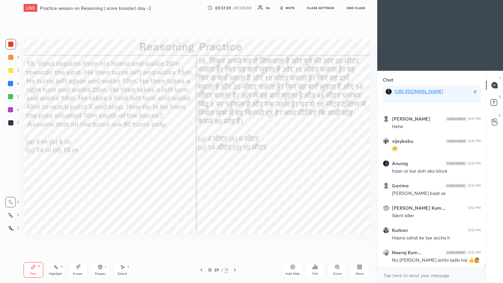
scroll to position [7893, 0]
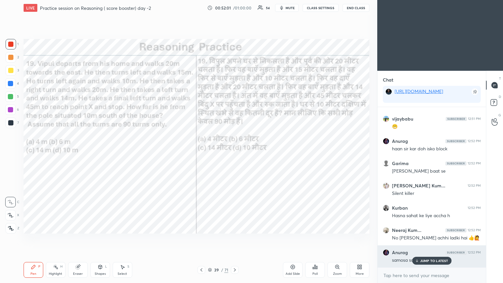
click at [235, 154] on p "JUMP TO LATEST" at bounding box center [434, 261] width 28 height 4
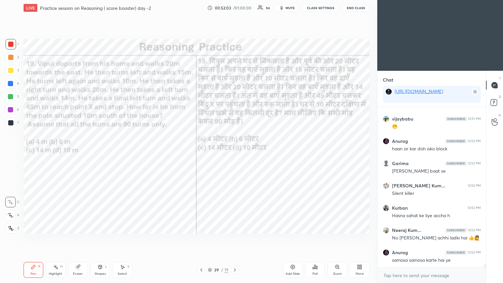
scroll to position [7916, 0]
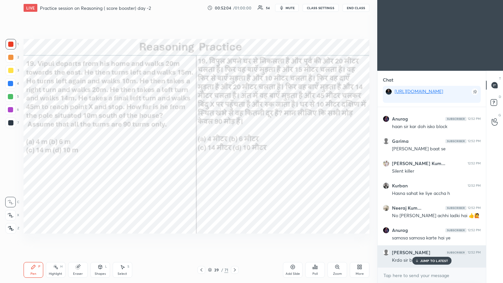
click at [235, 154] on p "JUMP TO LATEST" at bounding box center [434, 261] width 28 height 4
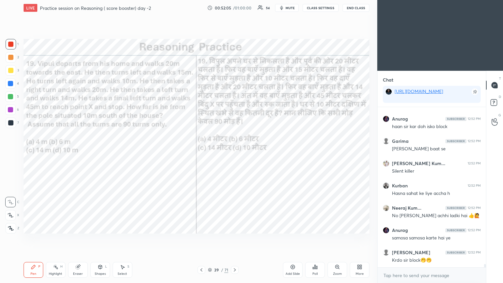
scroll to position [7938, 0]
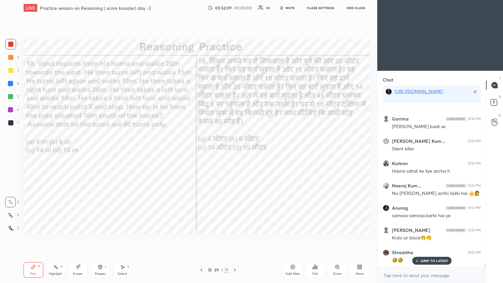
click at [235, 154] on div "Poll" at bounding box center [315, 270] width 20 height 16
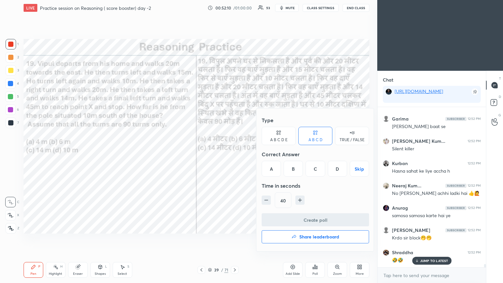
click at [235, 154] on div "A" at bounding box center [271, 169] width 19 height 16
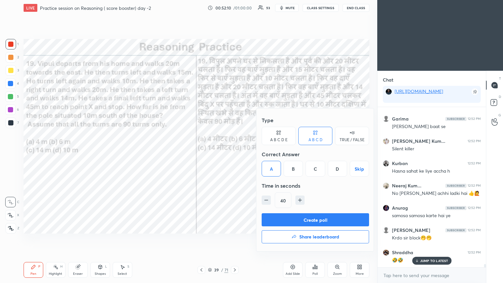
click at [235, 154] on button "Create poll" at bounding box center [315, 219] width 107 height 13
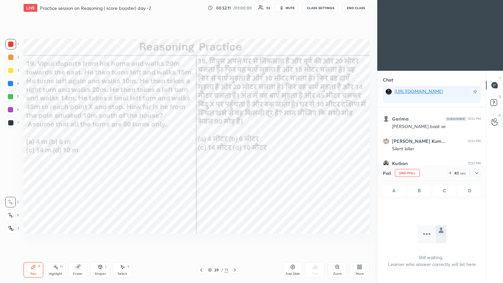
scroll to position [140, 106]
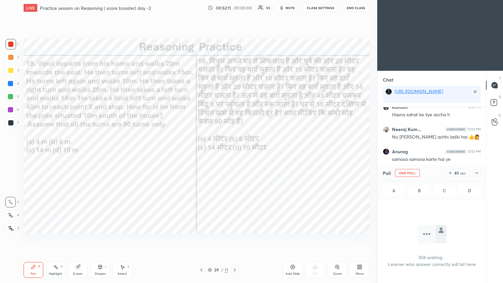
click at [235, 154] on icon at bounding box center [476, 172] width 5 height 5
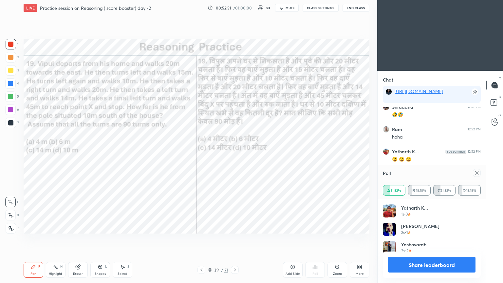
scroll to position [77, 96]
click at [235, 154] on icon at bounding box center [476, 172] width 5 height 5
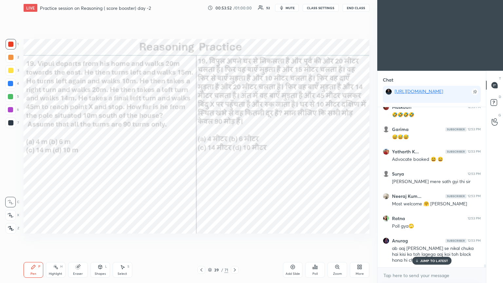
scroll to position [8217, 0]
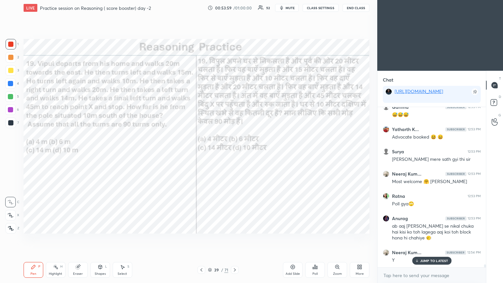
click at [12, 126] on div at bounding box center [11, 123] width 10 height 10
click at [11, 126] on div at bounding box center [11, 123] width 10 height 10
click at [11, 98] on div at bounding box center [10, 96] width 5 height 5
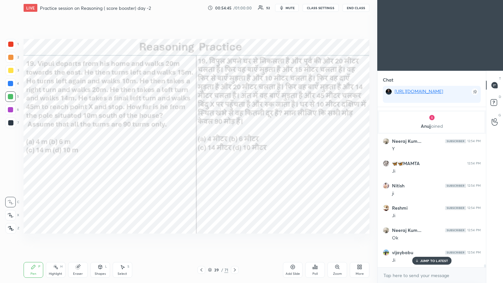
scroll to position [8419, 0]
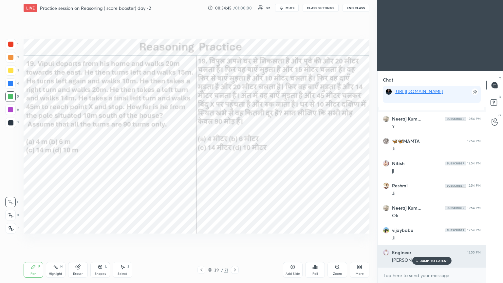
click at [235, 154] on p "JUMP TO LATEST" at bounding box center [434, 261] width 28 height 4
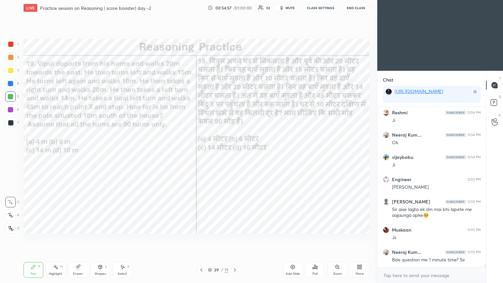
scroll to position [8514, 0]
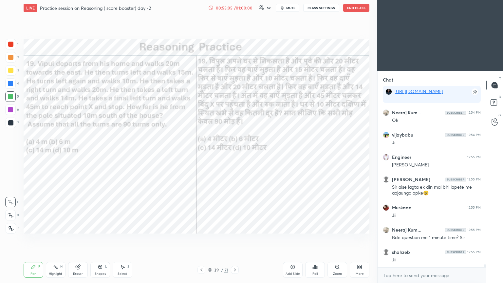
click at [235, 154] on icon at bounding box center [234, 269] width 5 height 5
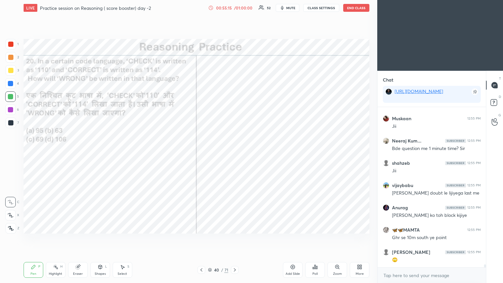
scroll to position [8626, 0]
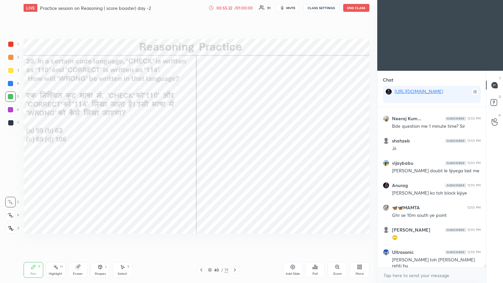
click at [235, 154] on div "Poll" at bounding box center [315, 270] width 20 height 16
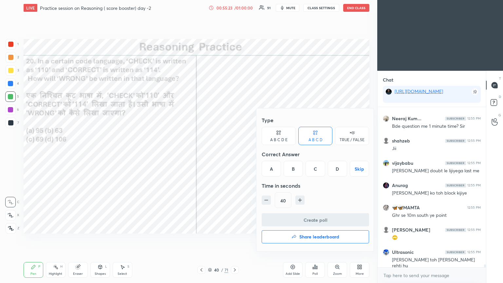
click at [235, 154] on div "B" at bounding box center [293, 169] width 19 height 16
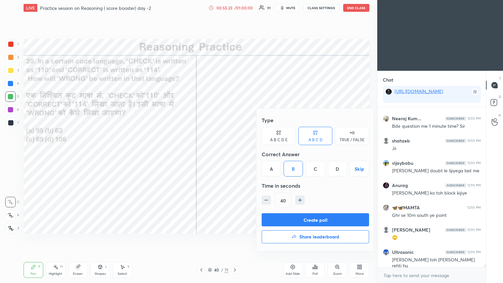
click at [235, 154] on button "Create poll" at bounding box center [315, 219] width 107 height 13
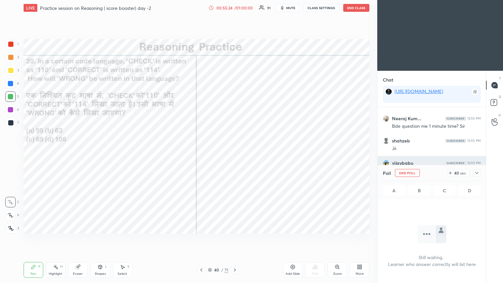
scroll to position [140, 106]
click at [235, 154] on icon at bounding box center [476, 172] width 5 height 5
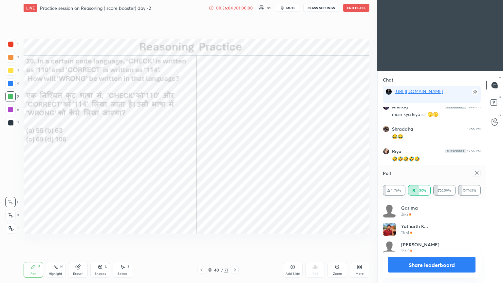
scroll to position [76, 96]
click at [235, 154] on icon at bounding box center [476, 172] width 5 height 5
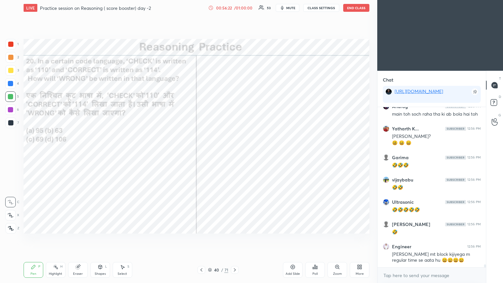
click at [9, 124] on div at bounding box center [10, 122] width 5 height 5
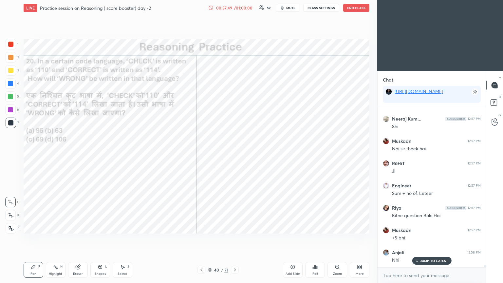
scroll to position [9229, 0]
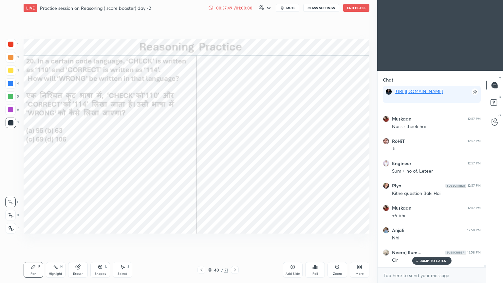
click at [233, 154] on icon at bounding box center [234, 269] width 5 height 5
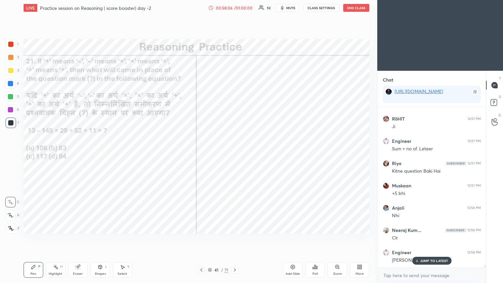
click at [235, 154] on icon at bounding box center [315, 267] width 1 height 4
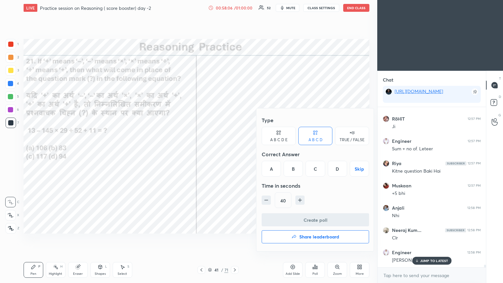
click at [235, 154] on div "A" at bounding box center [271, 169] width 19 height 16
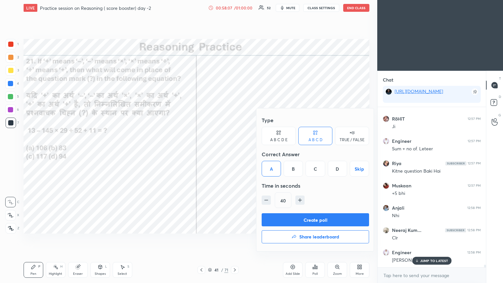
click at [235, 154] on button "Create poll" at bounding box center [315, 219] width 107 height 13
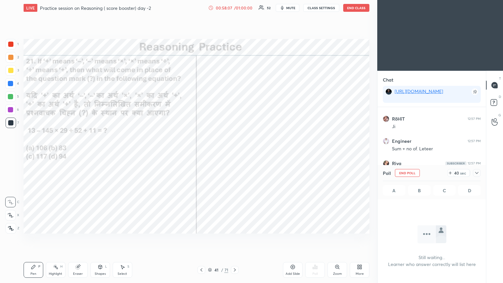
scroll to position [143, 106]
click at [235, 154] on icon at bounding box center [476, 172] width 5 height 5
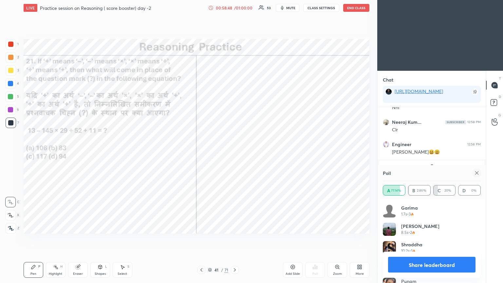
scroll to position [76, 96]
click at [235, 154] on icon at bounding box center [476, 172] width 5 height 5
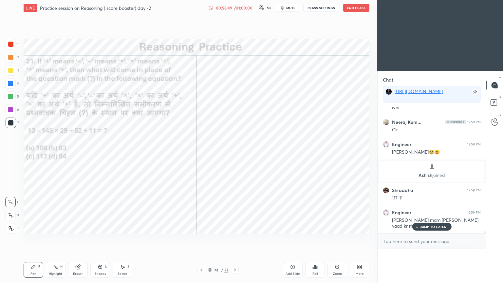
scroll to position [0, 2]
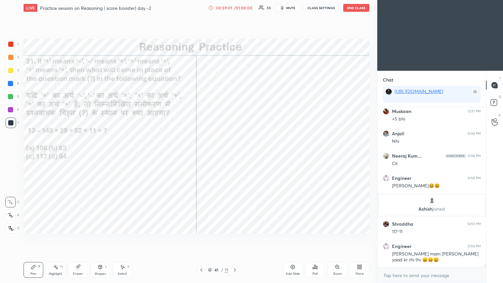
click at [235, 154] on icon at bounding box center [234, 269] width 5 height 5
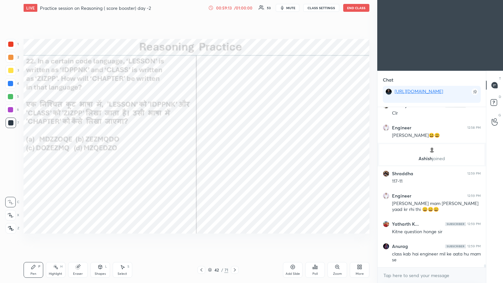
click at [235, 154] on div "Poll" at bounding box center [315, 270] width 20 height 16
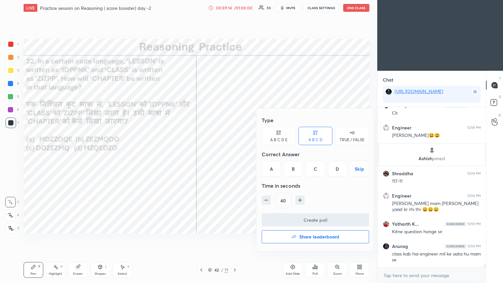
click at [235, 154] on div "B" at bounding box center [293, 169] width 19 height 16
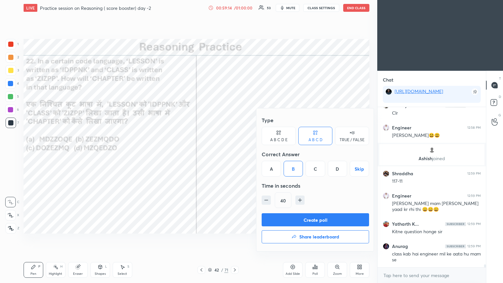
click at [235, 154] on button "Create poll" at bounding box center [315, 219] width 107 height 13
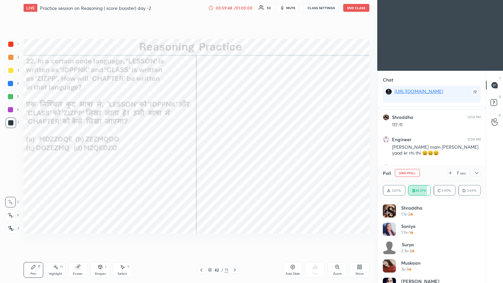
scroll to position [8711, 0]
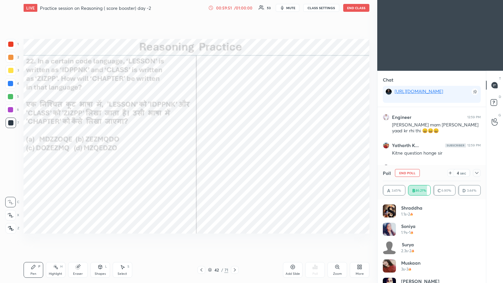
click at [235, 154] on icon at bounding box center [476, 172] width 5 height 5
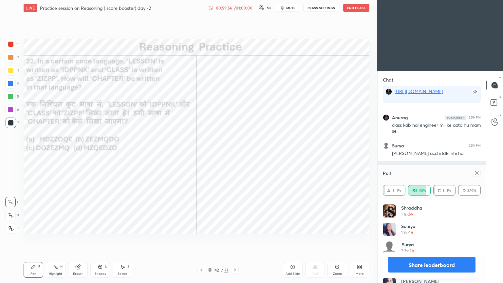
click at [235, 154] on icon at bounding box center [476, 172] width 5 height 5
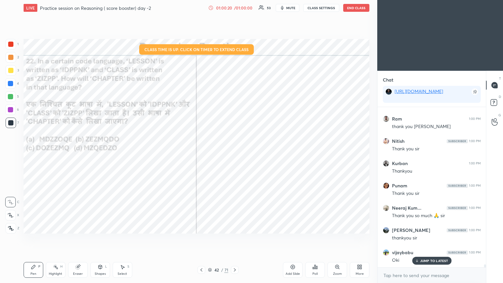
click at [235, 154] on icon at bounding box center [316, 267] width 1 height 3
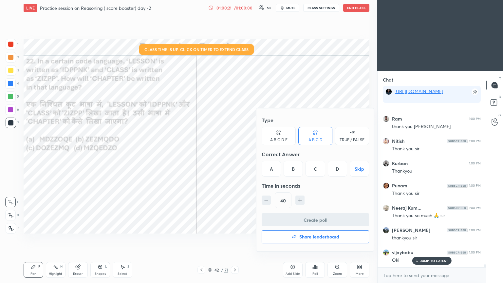
click at [235, 154] on h4 "Share leaderboard" at bounding box center [319, 237] width 40 height 5
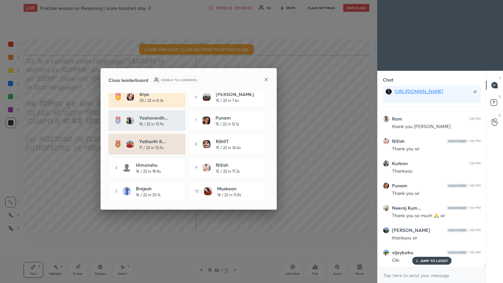
click at [235, 80] on icon at bounding box center [266, 79] width 5 height 5
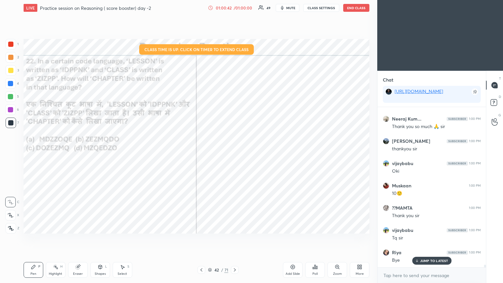
click at [235, 6] on button "End Class" at bounding box center [356, 8] width 26 height 8
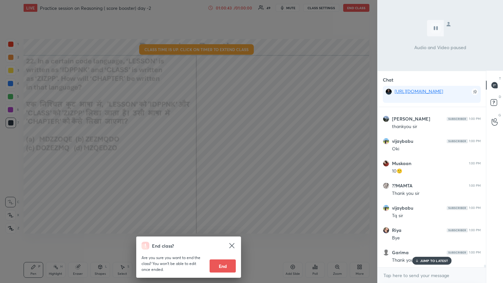
click at [227, 154] on button "End" at bounding box center [223, 265] width 26 height 13
